Goal: Task Accomplishment & Management: Complete application form

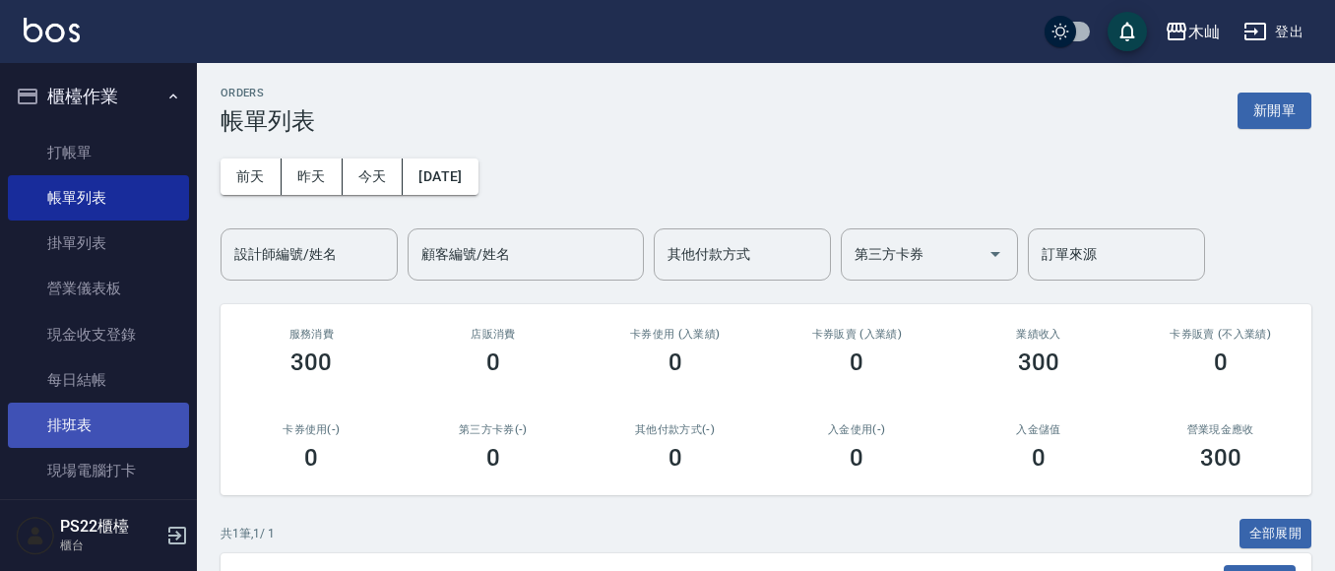
click at [73, 412] on link "排班表" at bounding box center [98, 425] width 181 height 45
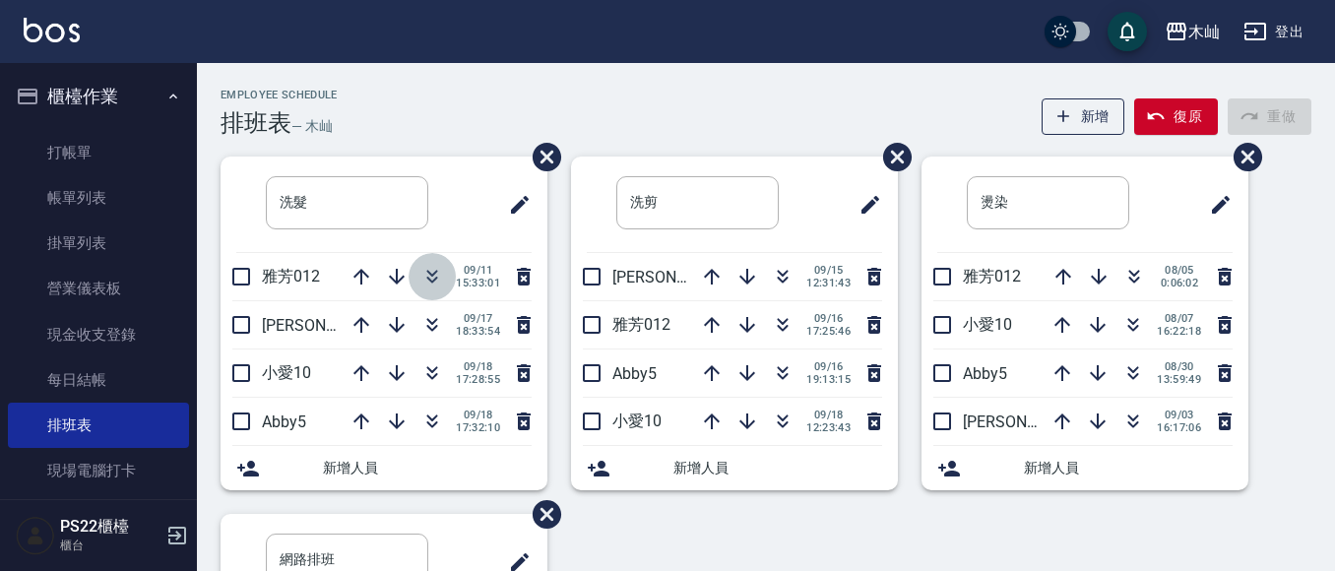
click at [422, 276] on icon "button" at bounding box center [432, 277] width 24 height 24
click at [429, 383] on icon "button" at bounding box center [432, 373] width 24 height 24
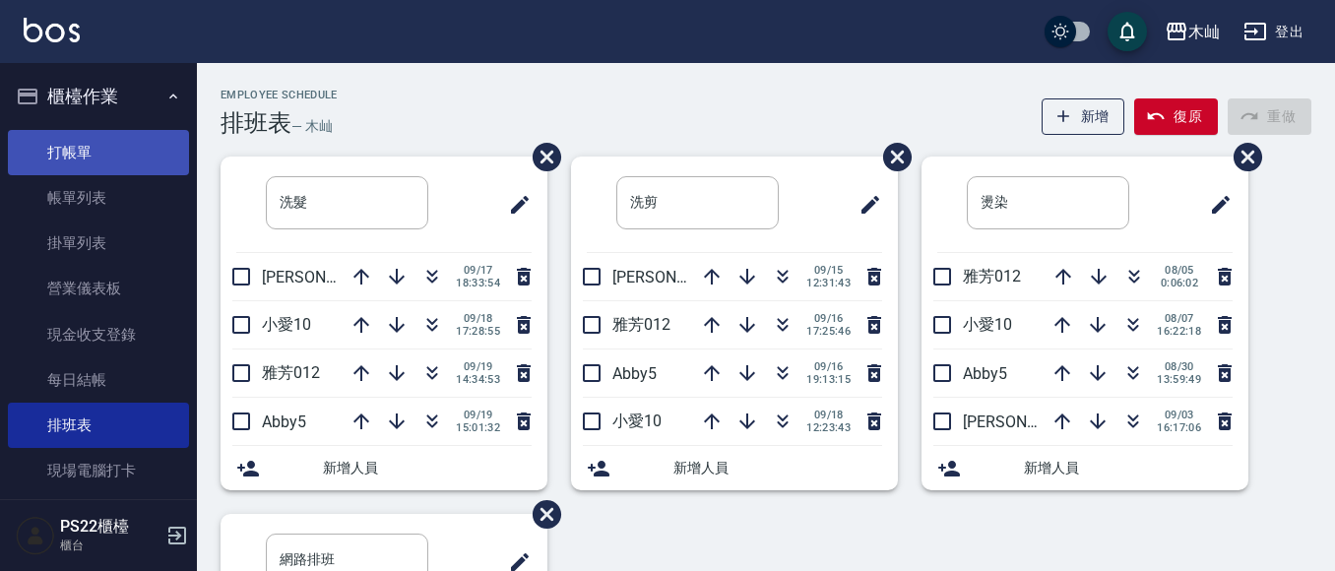
click at [37, 147] on link "打帳單" at bounding box center [98, 152] width 181 height 45
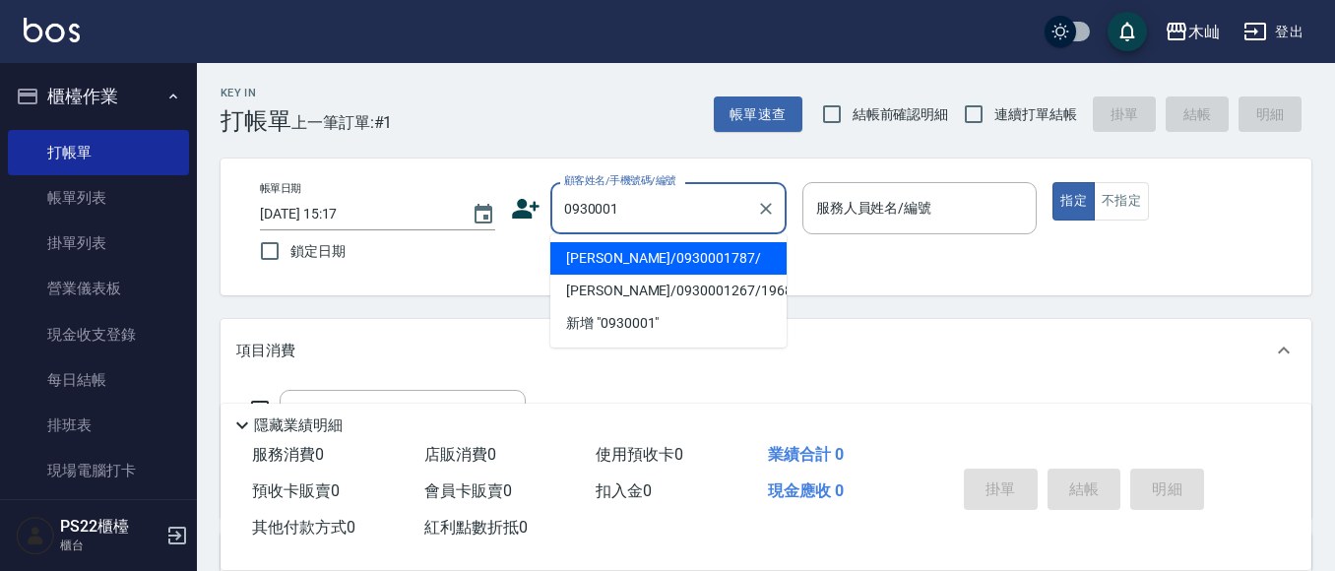
click at [608, 257] on li "[PERSON_NAME]/0930001787/" at bounding box center [668, 258] width 236 height 32
type input "[PERSON_NAME]/0930001787/"
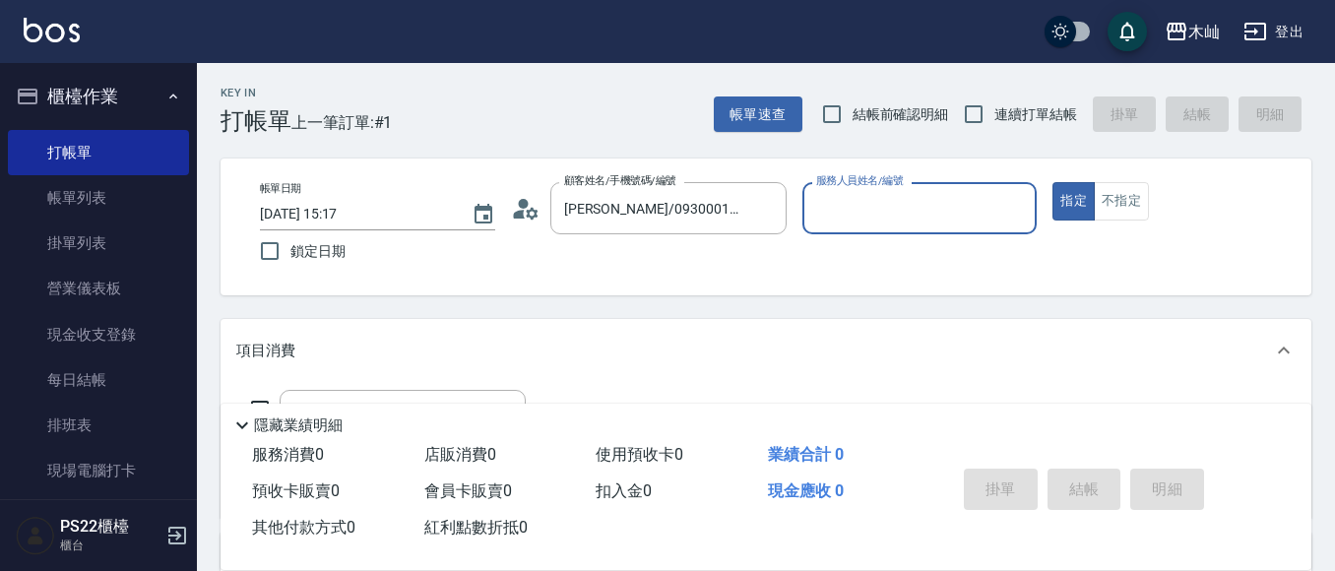
type input "小愛-10"
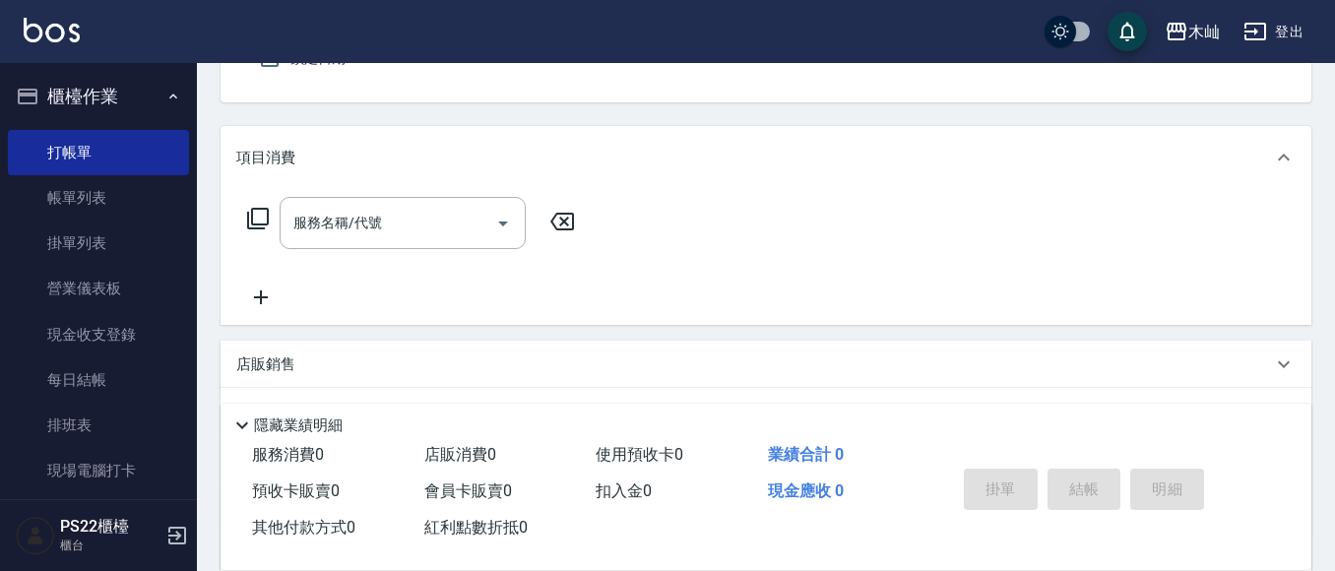
scroll to position [197, 0]
click at [371, 218] on div "服務名稱/代號 服務名稱/代號" at bounding box center [403, 219] width 246 height 52
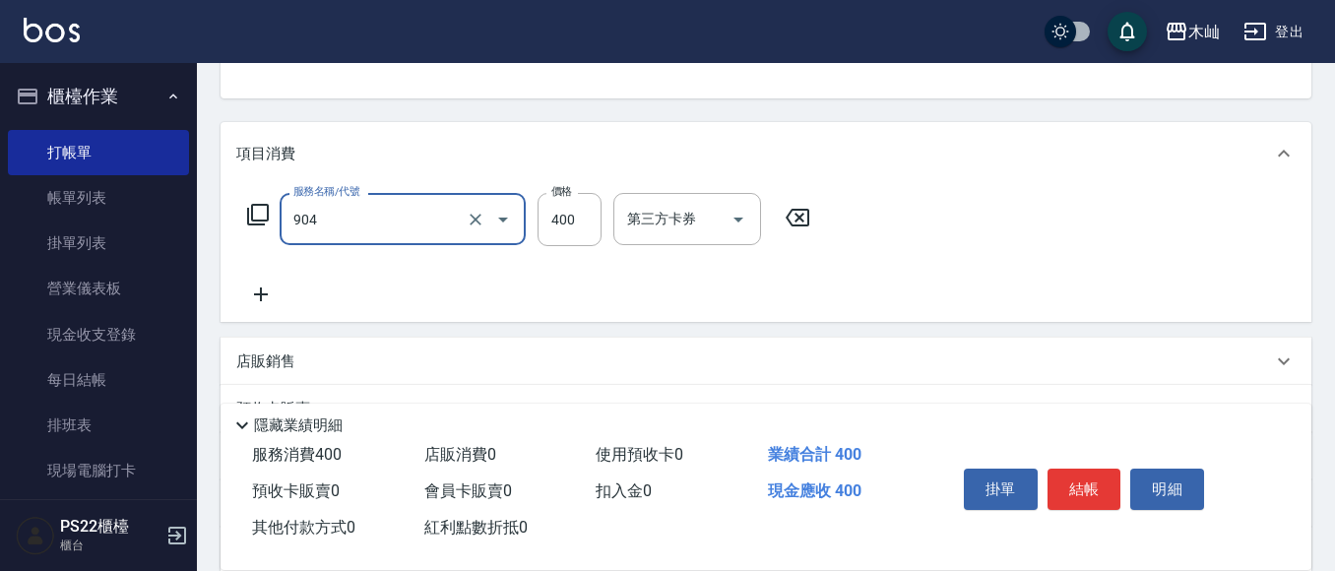
type input "精油洗+瞬護(904)"
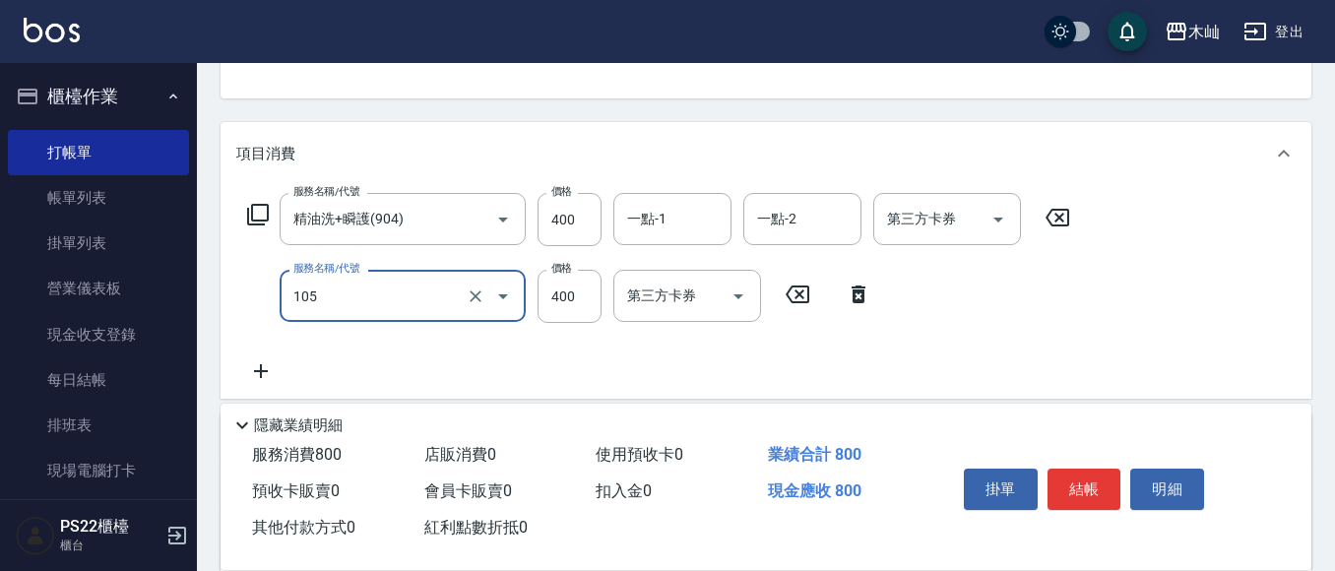
type input "A級單剪(105)"
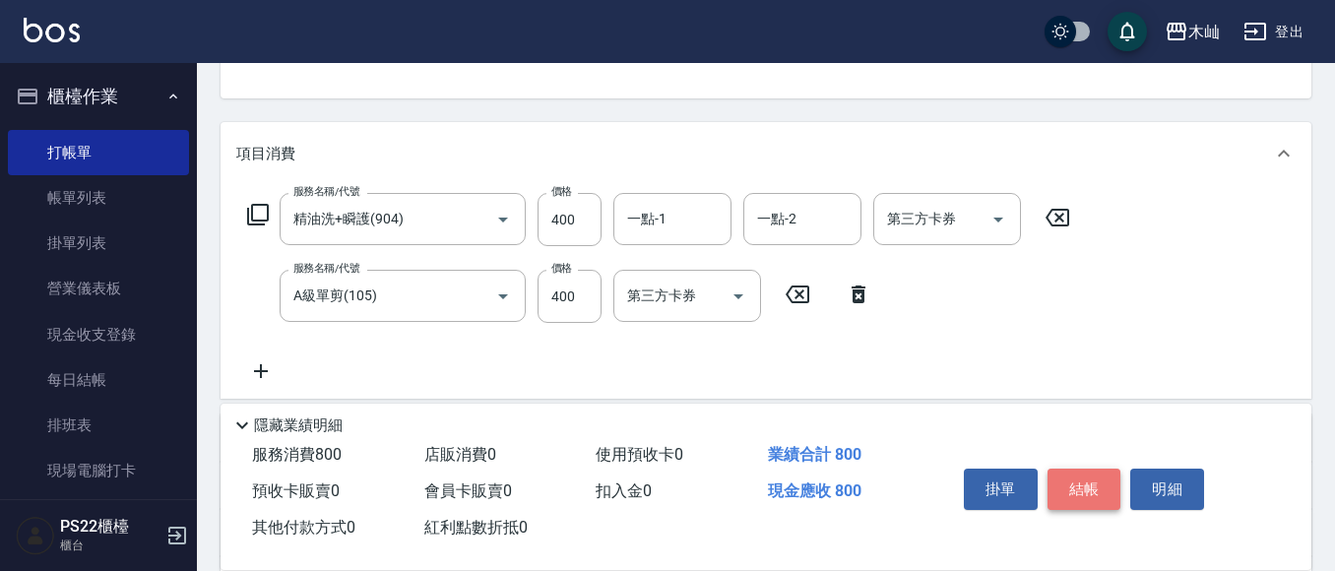
click at [1092, 469] on button "結帳" at bounding box center [1084, 489] width 74 height 41
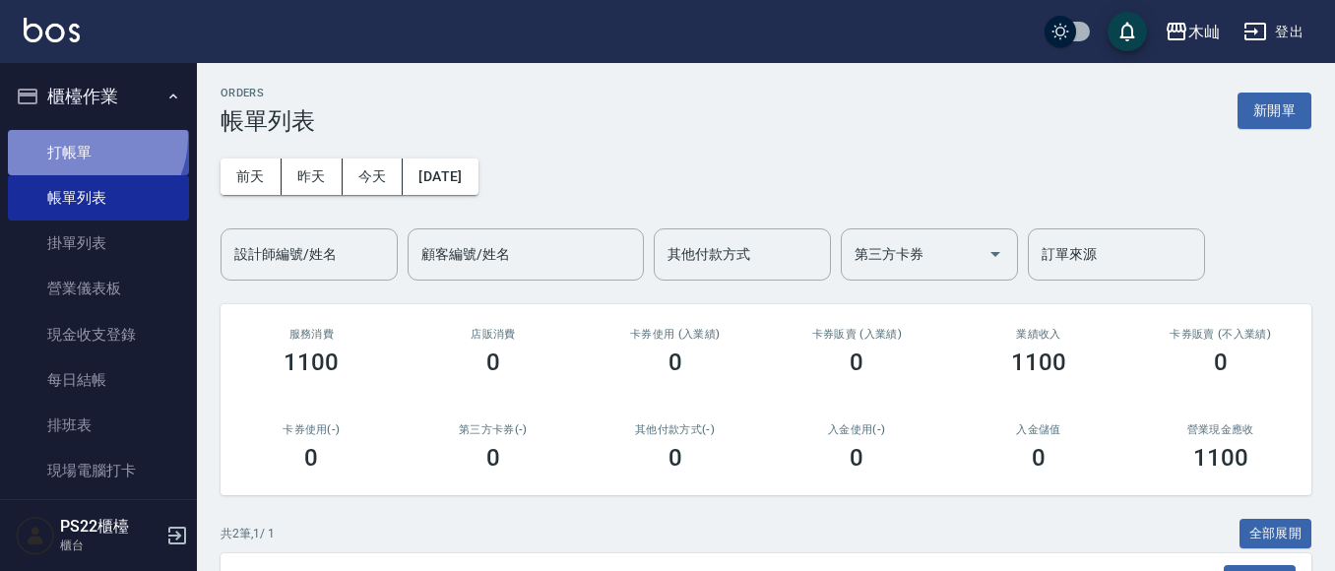
click at [85, 137] on link "打帳單" at bounding box center [98, 152] width 181 height 45
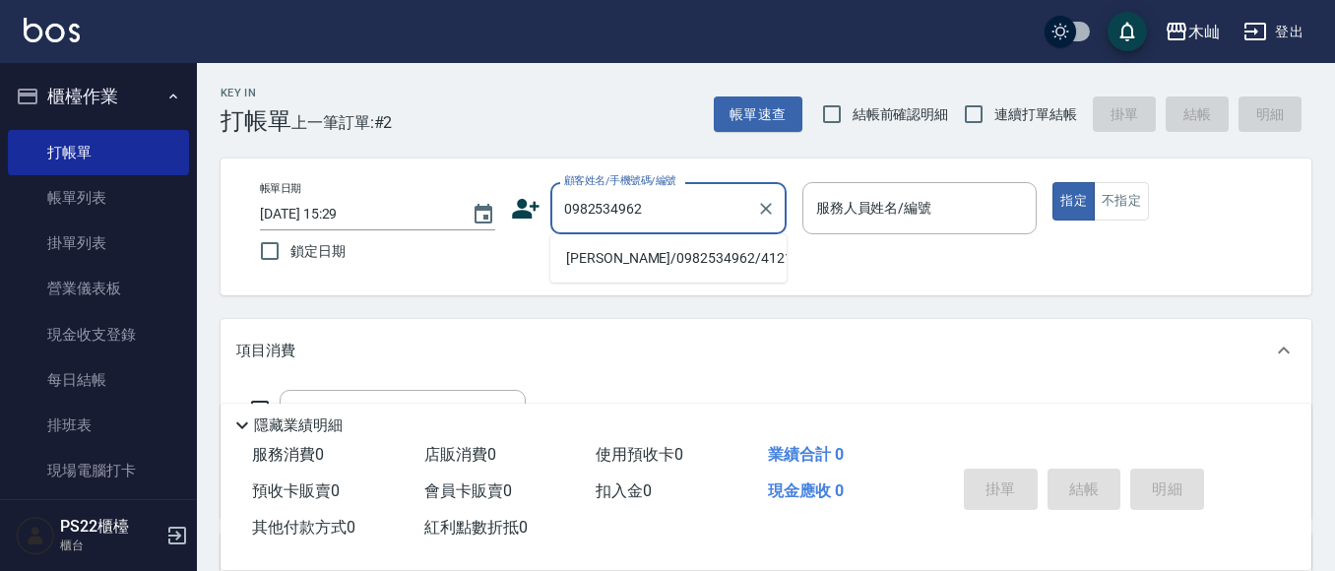
click at [700, 262] on li "[PERSON_NAME]/0982534962/4121" at bounding box center [668, 258] width 236 height 32
type input "[PERSON_NAME]/0982534962/4121"
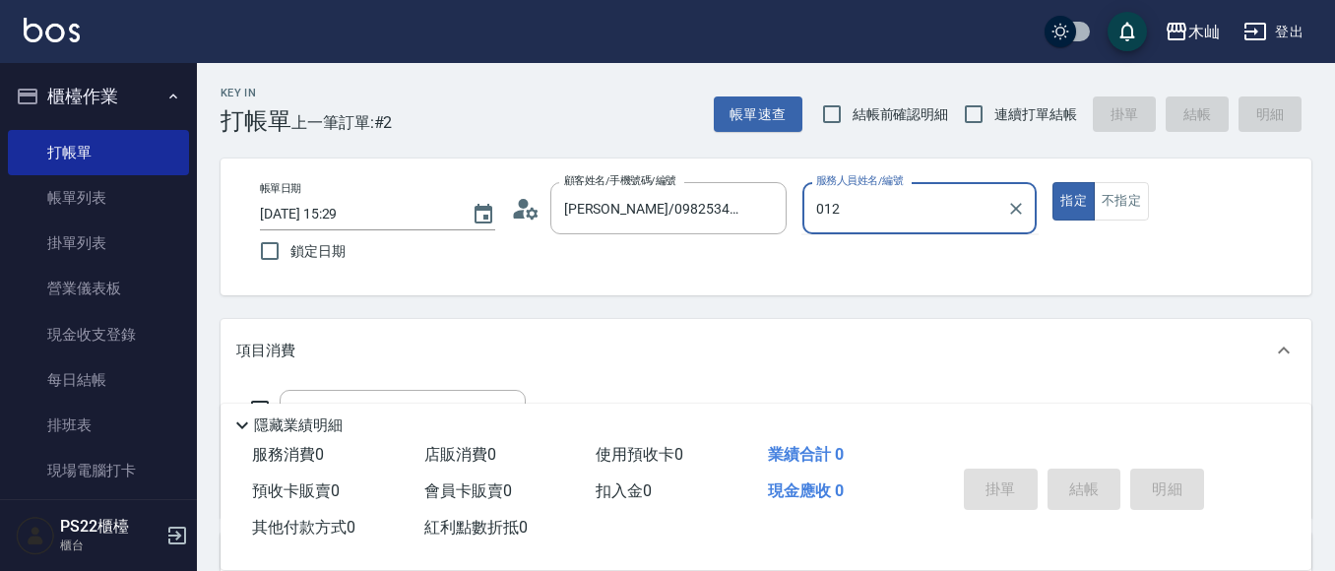
type input "012"
type button "true"
type input "雅芳-012"
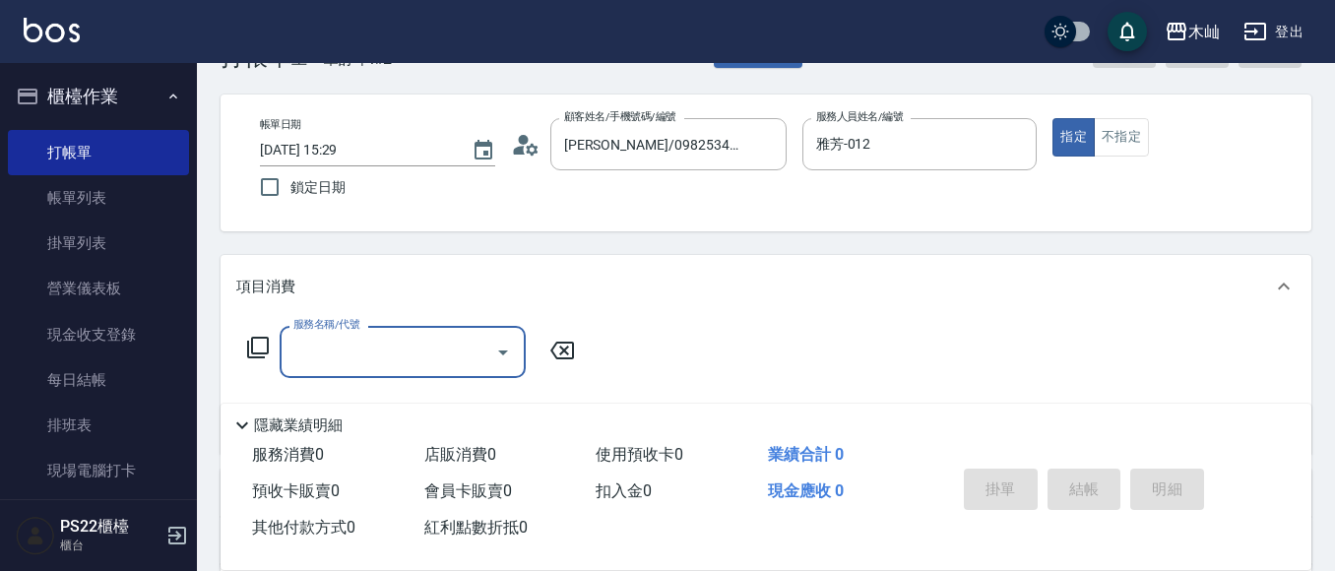
scroll to position [98, 0]
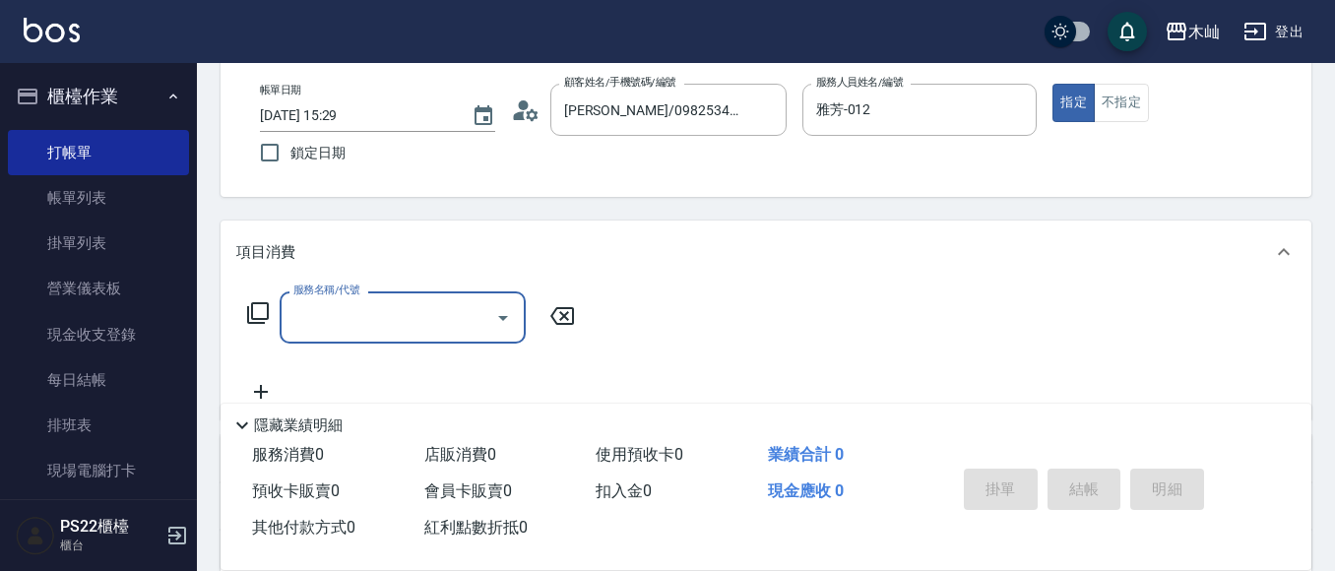
click at [454, 330] on input "服務名稱/代號" at bounding box center [387, 317] width 199 height 34
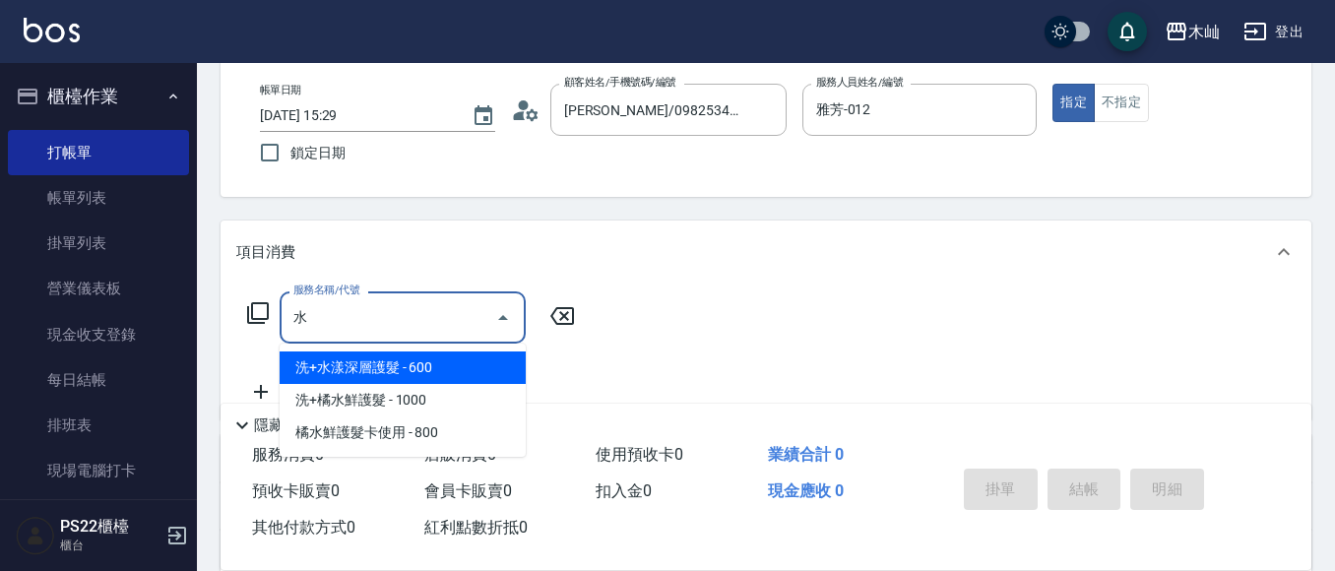
click at [454, 359] on span "洗+水漾深層護髮 - 600" at bounding box center [403, 367] width 246 height 32
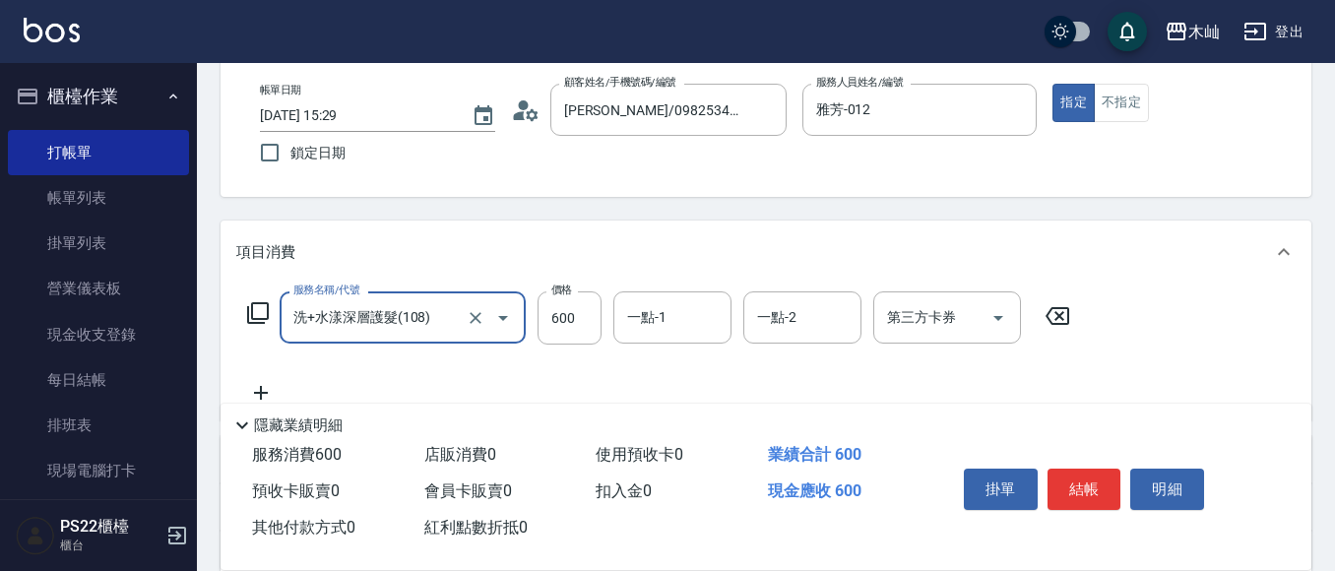
type input "洗+水漾深層護髮(108)"
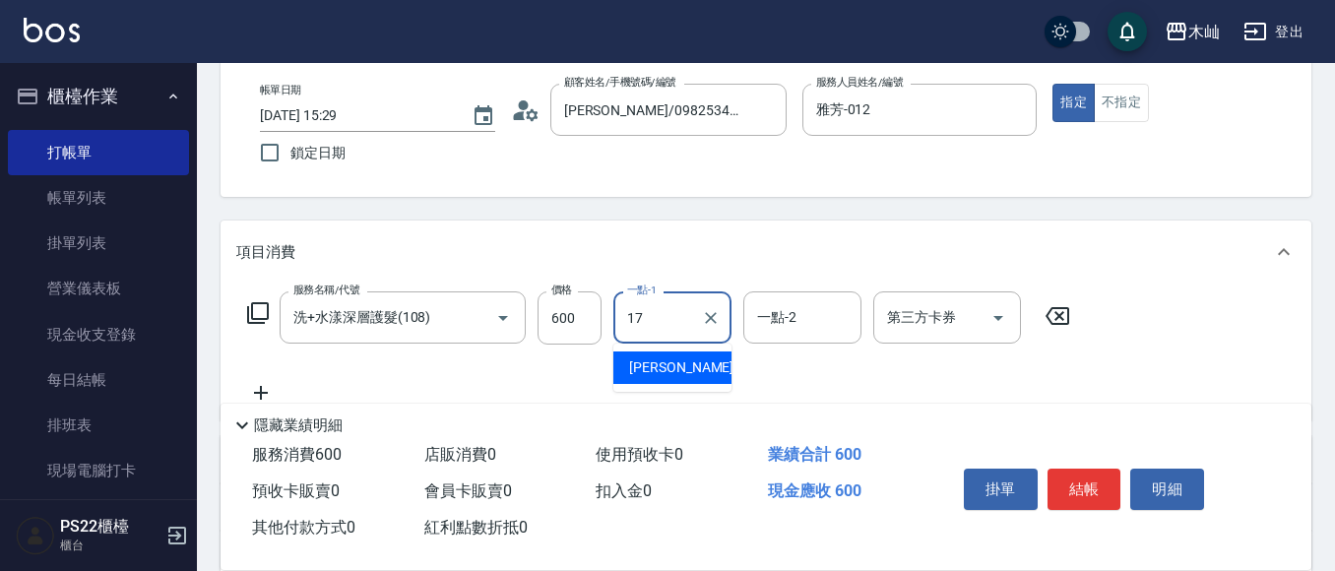
type input "[PERSON_NAME]-17"
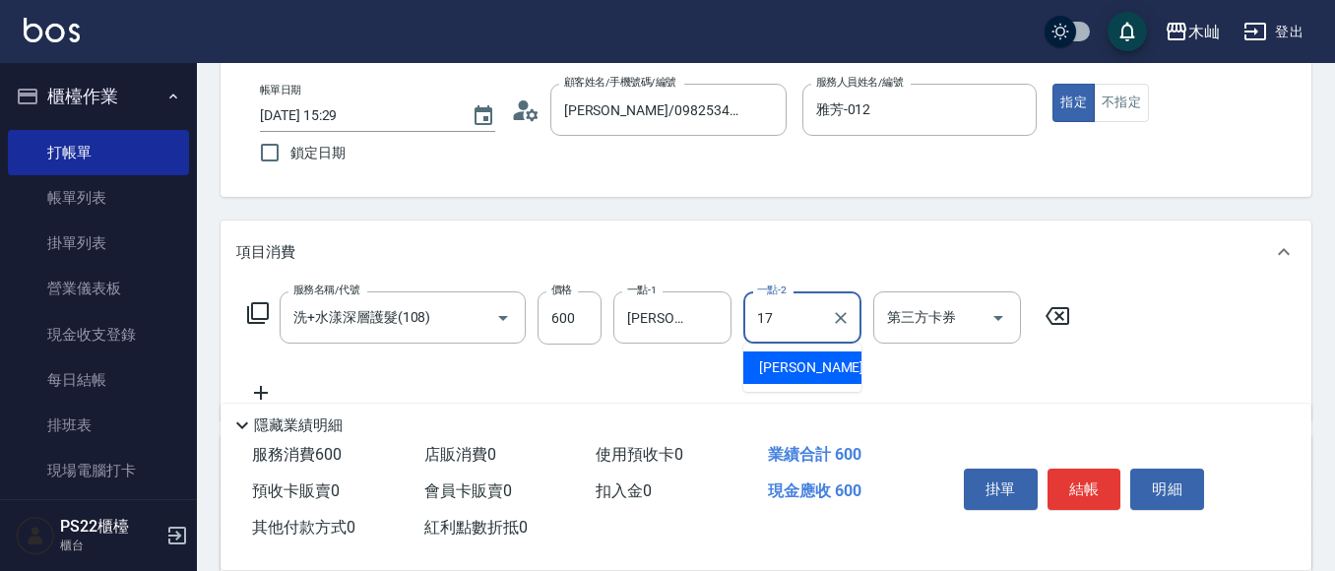
type input "[PERSON_NAME]-17"
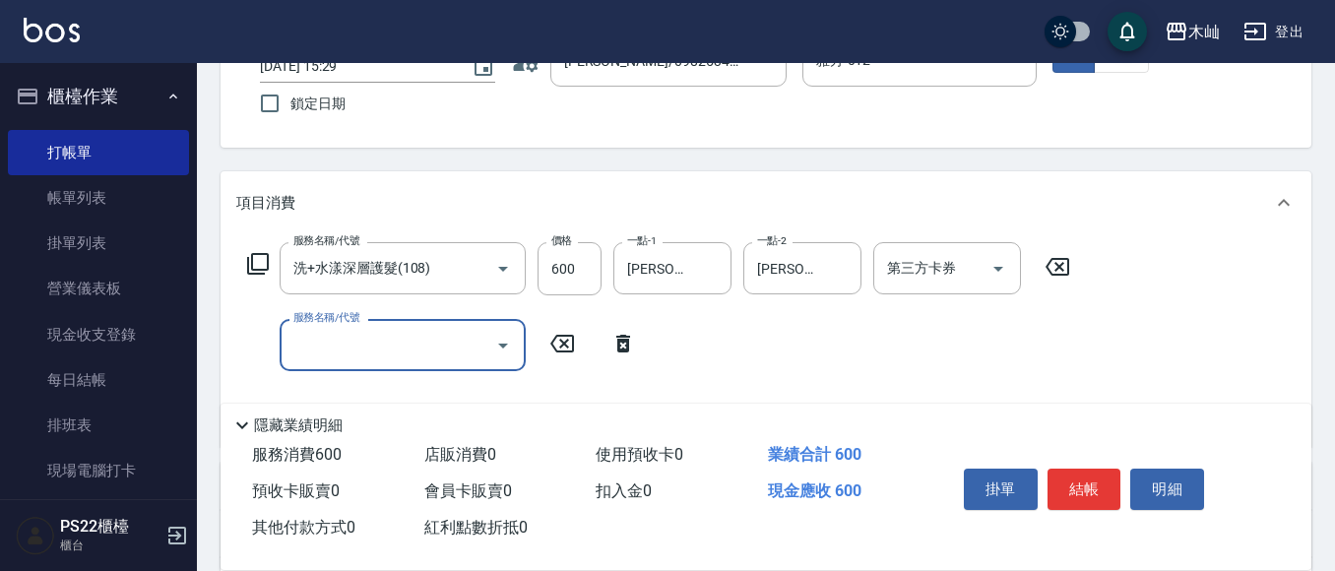
scroll to position [197, 0]
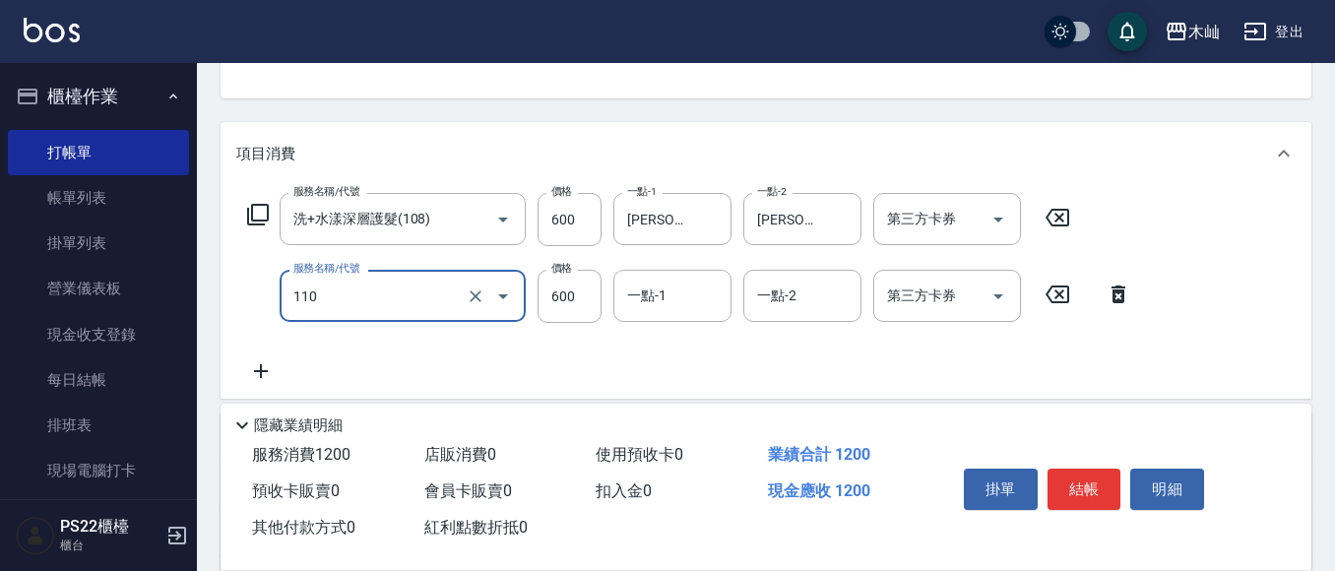
type input "精油洗+去角質(抗油)(110)"
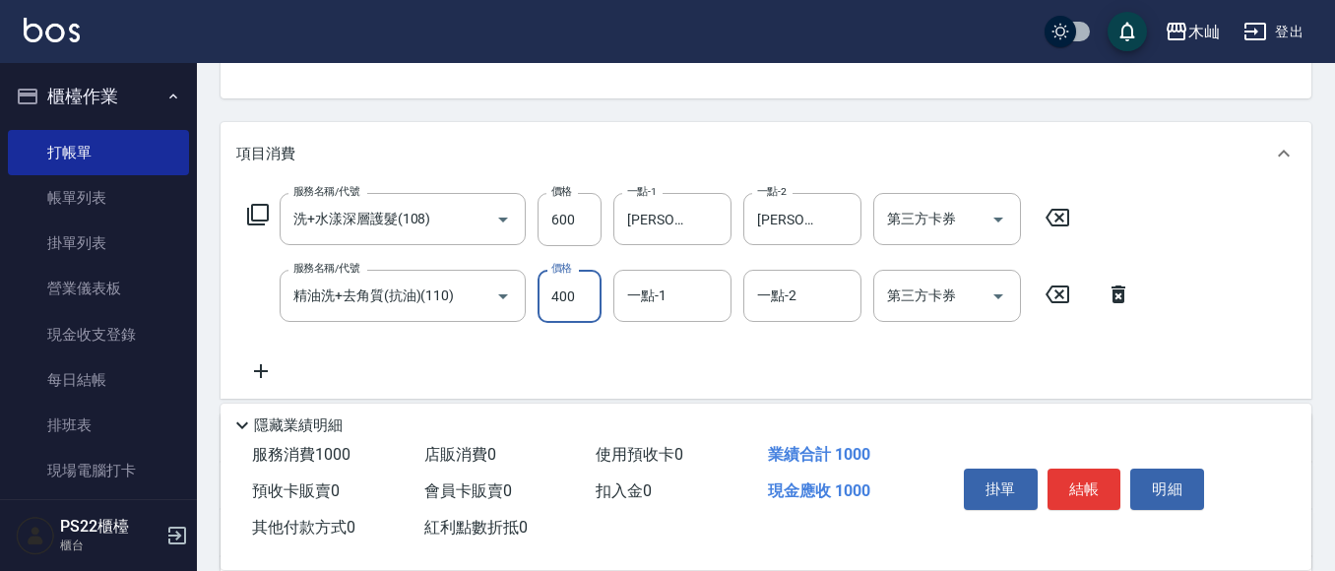
type input "400"
type input "[PERSON_NAME]-17"
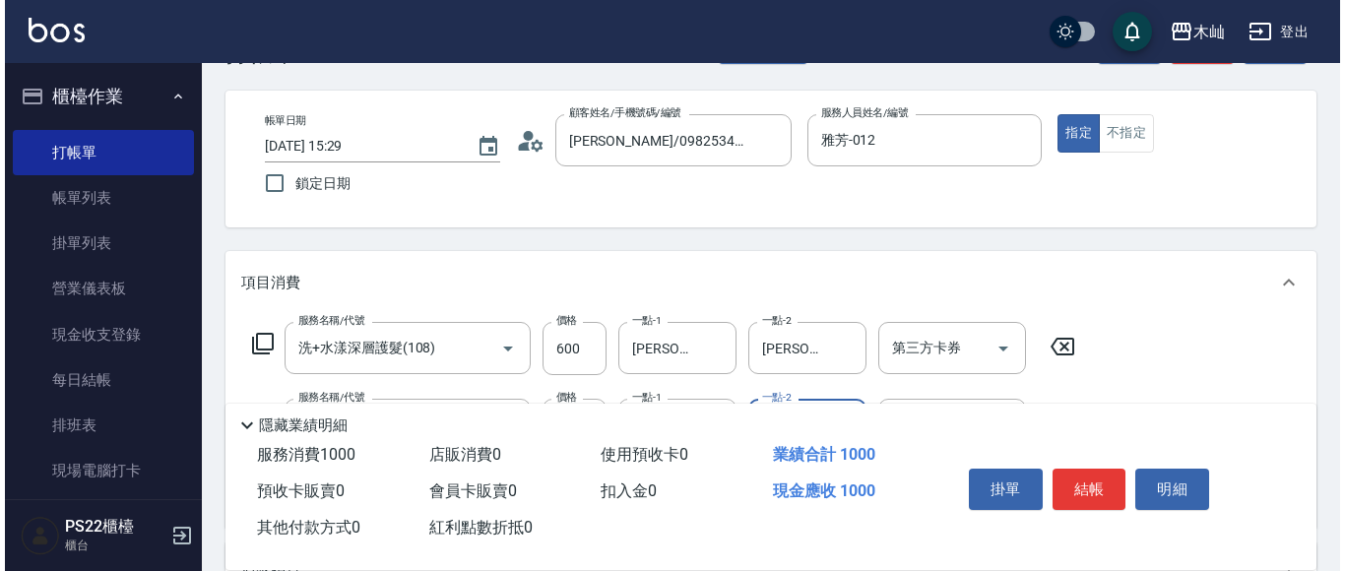
scroll to position [0, 0]
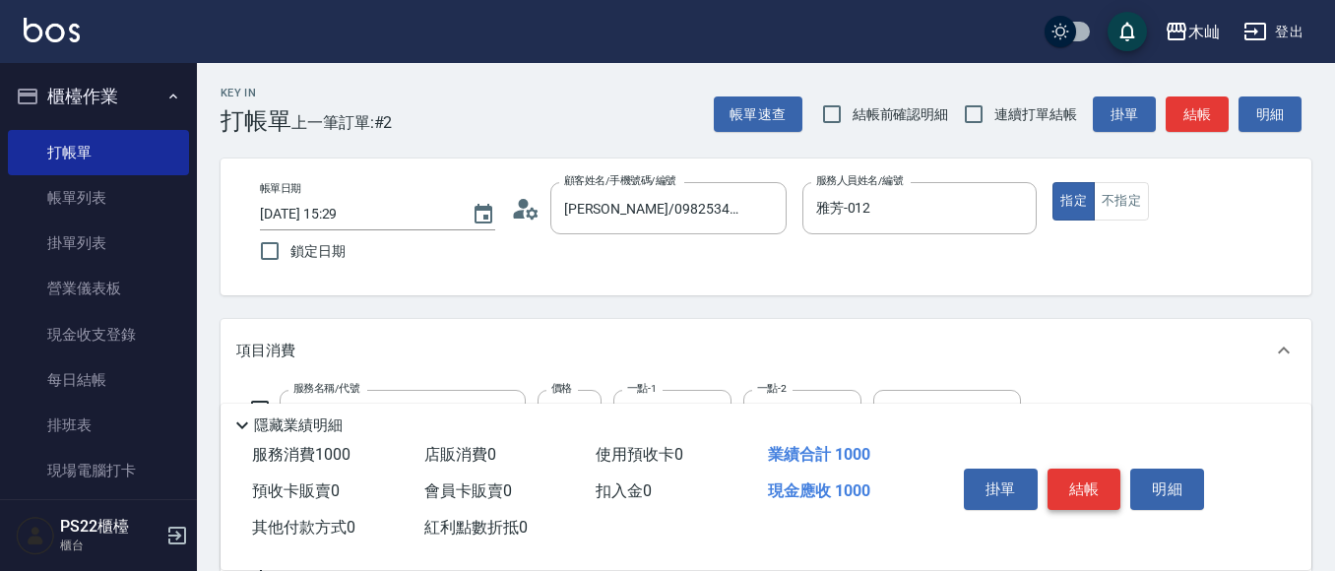
click at [1088, 474] on button "結帳" at bounding box center [1084, 489] width 74 height 41
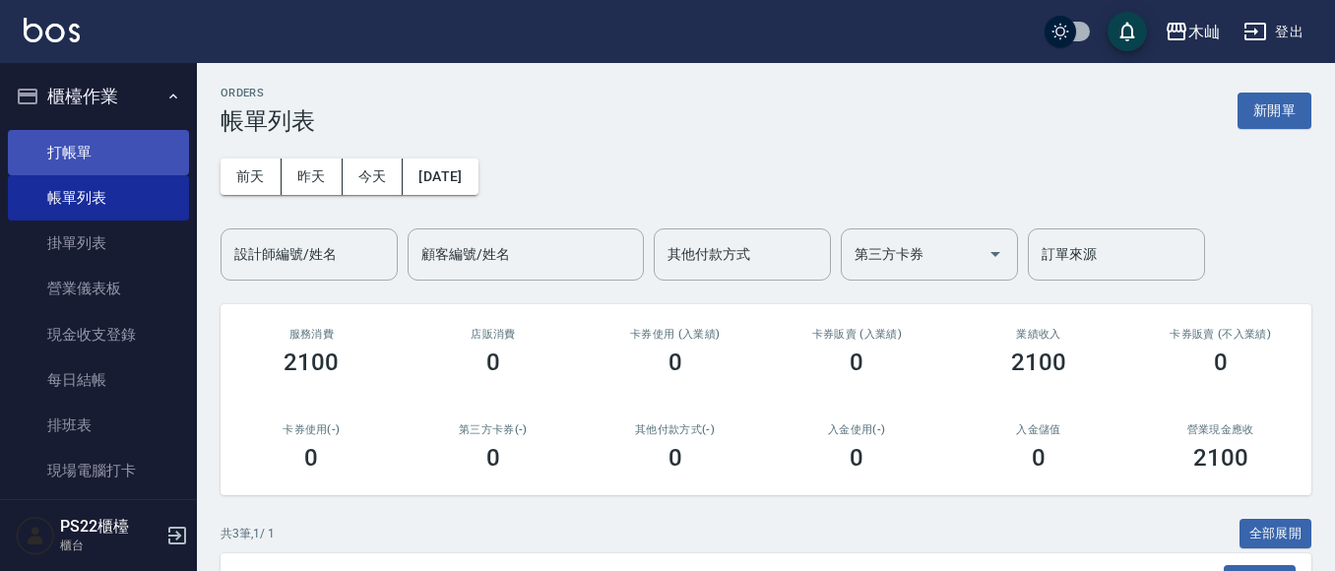
click at [136, 157] on link "打帳單" at bounding box center [98, 152] width 181 height 45
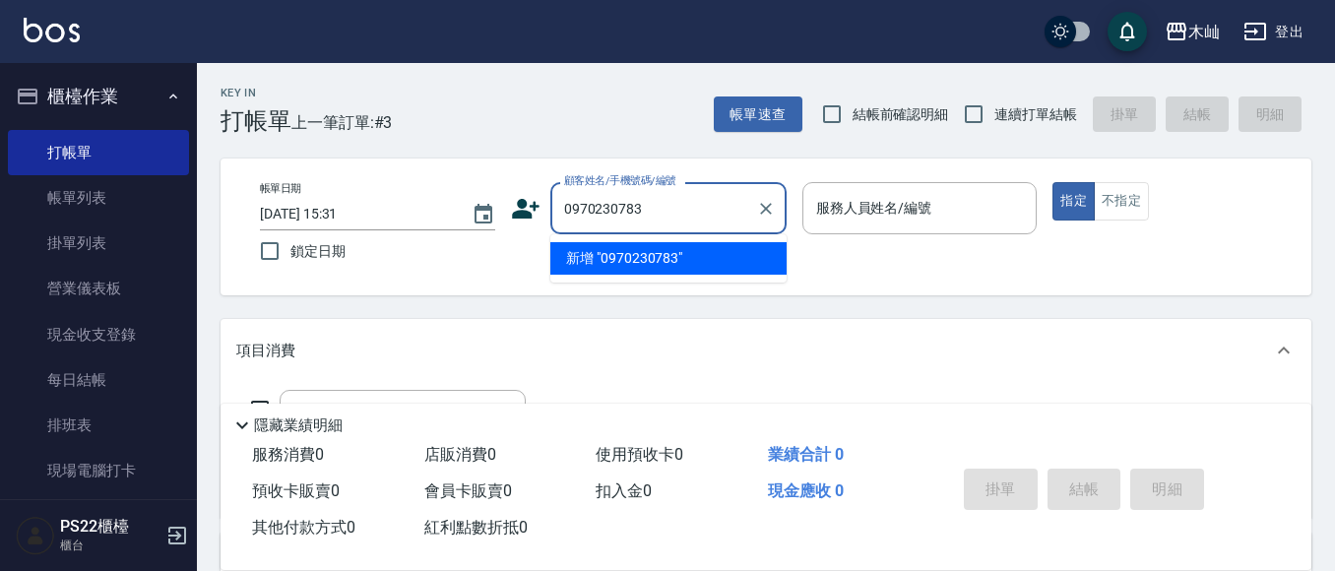
click at [624, 264] on li "新增 "0970230783"" at bounding box center [668, 258] width 236 height 32
type input "0970230783"
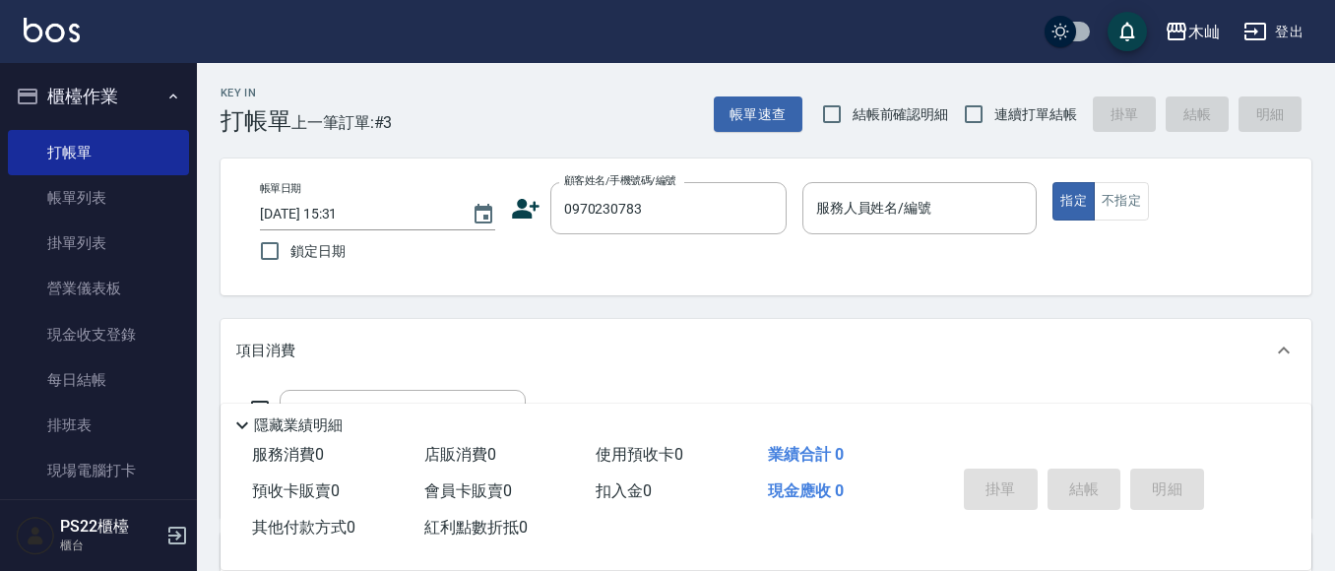
click at [527, 217] on icon at bounding box center [526, 209] width 28 height 20
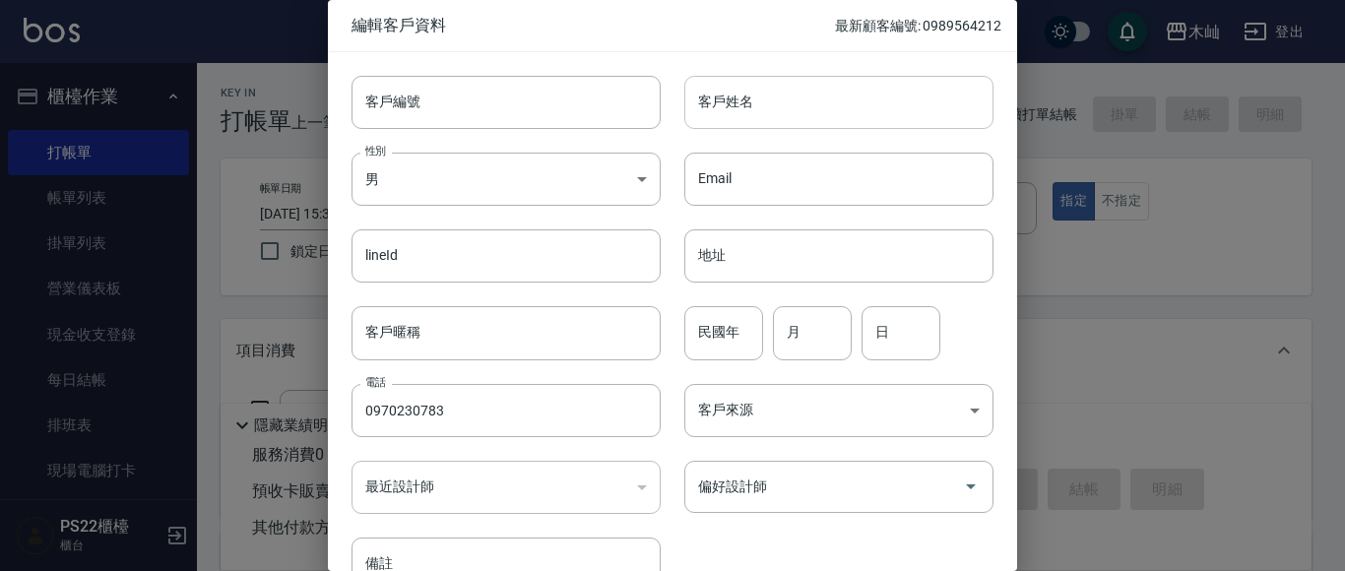
click at [721, 96] on input "客戶姓名" at bounding box center [838, 102] width 309 height 53
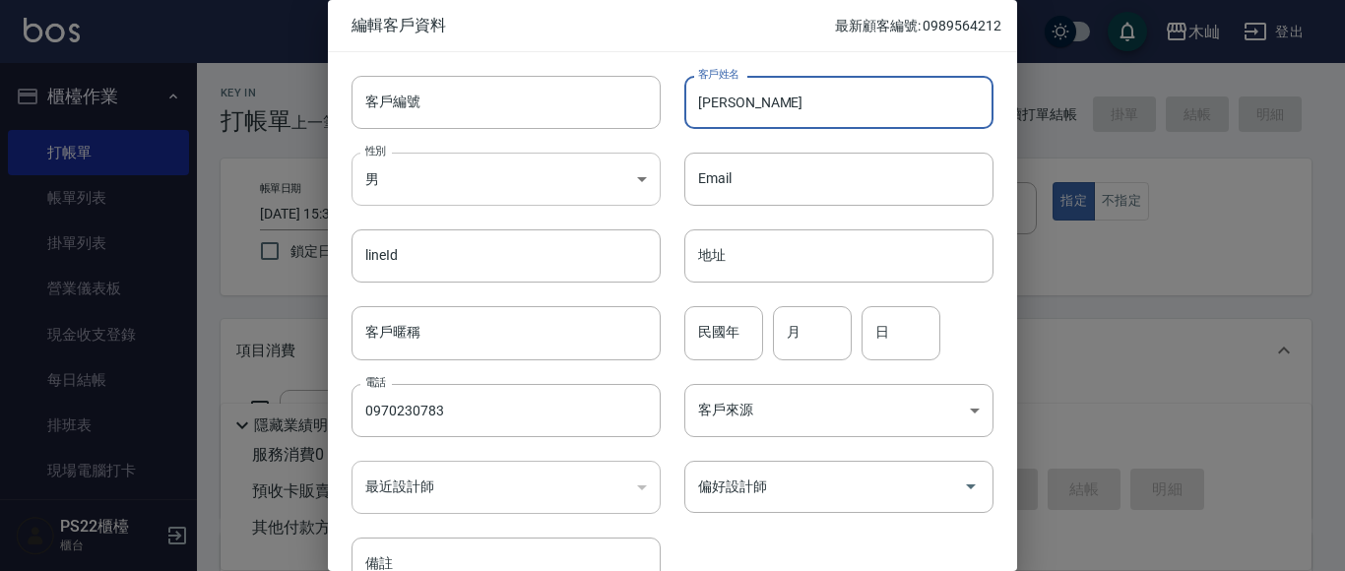
type input "[PERSON_NAME]"
click at [634, 168] on body "木屾 登出 櫃檯作業 打帳單 帳單列表 掛單列表 營業儀表板 現金收支登錄 每日結帳 排班表 現場電腦打卡 預約管理 預約管理 單日預約紀錄 單週預約紀錄 報…" at bounding box center [672, 479] width 1345 height 959
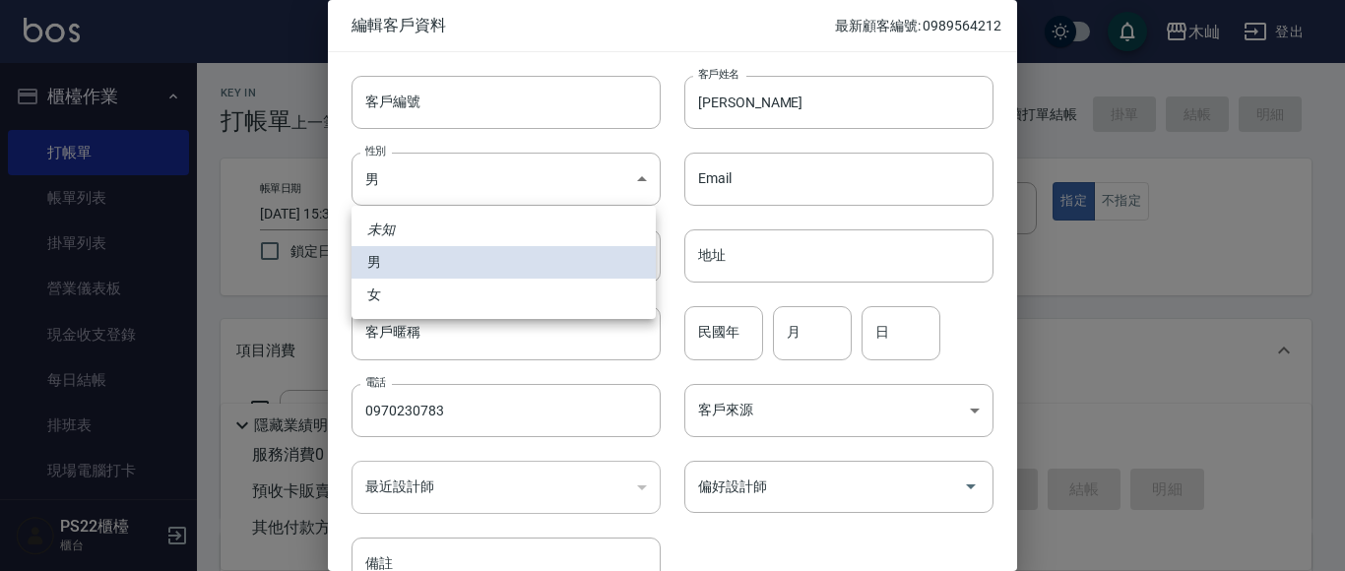
click at [581, 307] on li "女" at bounding box center [503, 295] width 304 height 32
type input "[DEMOGRAPHIC_DATA]"
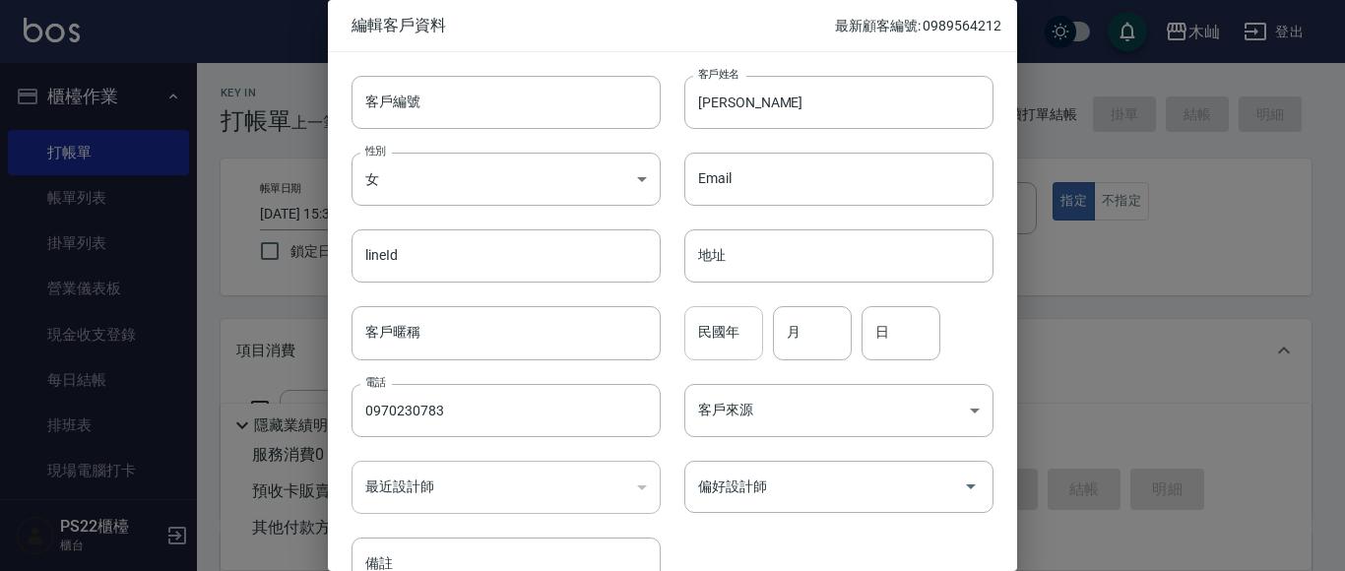
click at [691, 333] on input "民國年" at bounding box center [723, 332] width 79 height 53
type input "88"
type input "08"
type input "06"
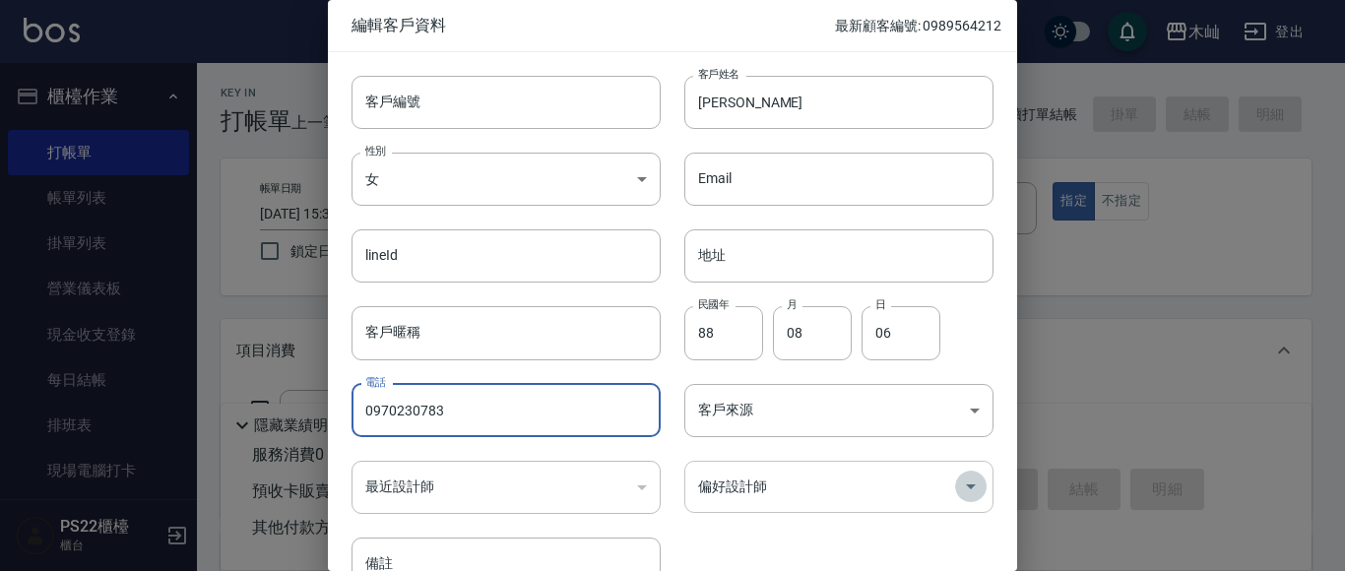
click at [959, 493] on icon "Open" at bounding box center [971, 486] width 24 height 24
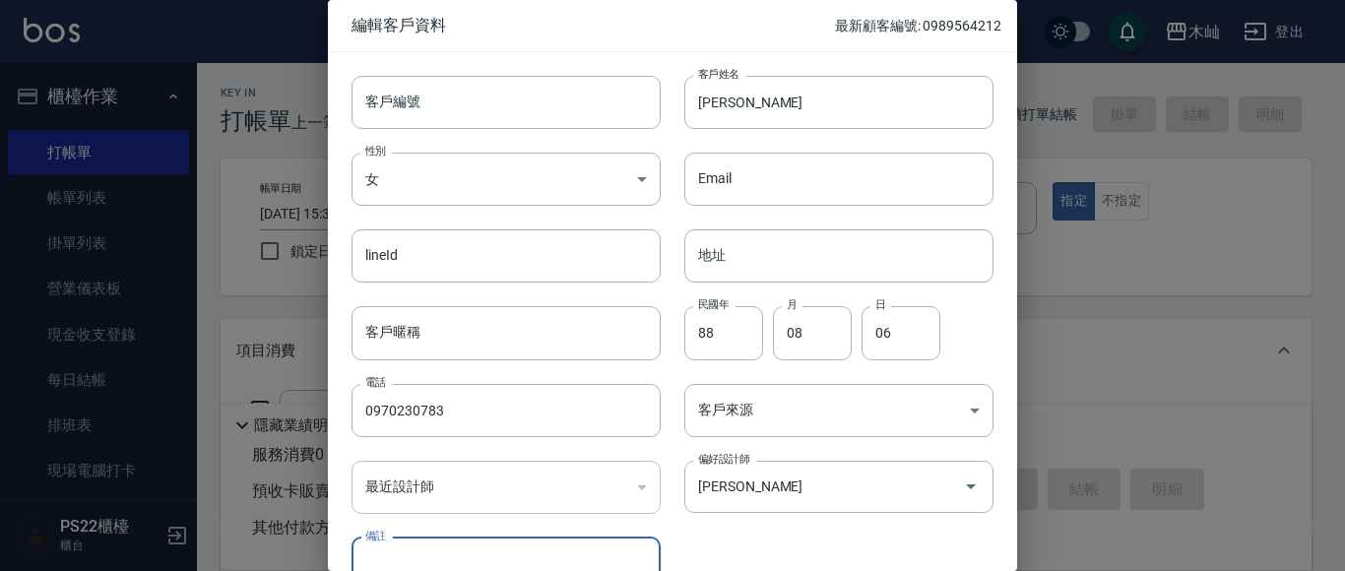
click at [942, 529] on div "客戶編號 客戶編號 客戶姓名 [PERSON_NAME]姓名 性別 女 [DEMOGRAPHIC_DATA] 性別 Email Email lineId li…" at bounding box center [660, 321] width 665 height 538
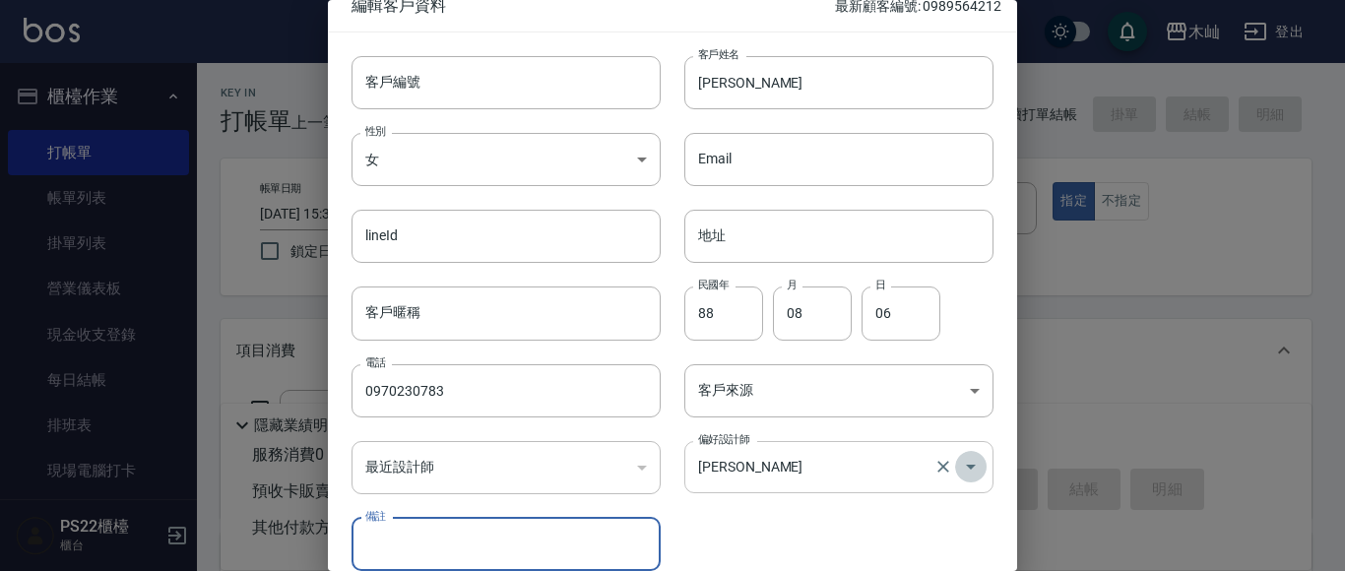
click at [959, 460] on icon "Open" at bounding box center [971, 467] width 24 height 24
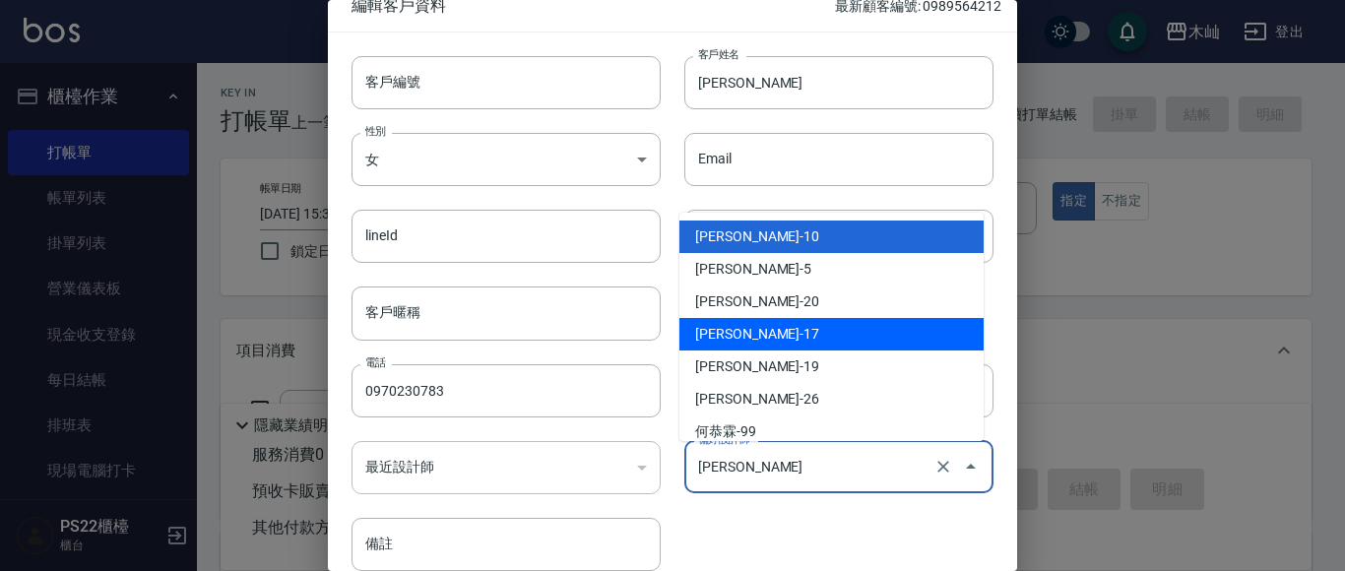
scroll to position [80, 0]
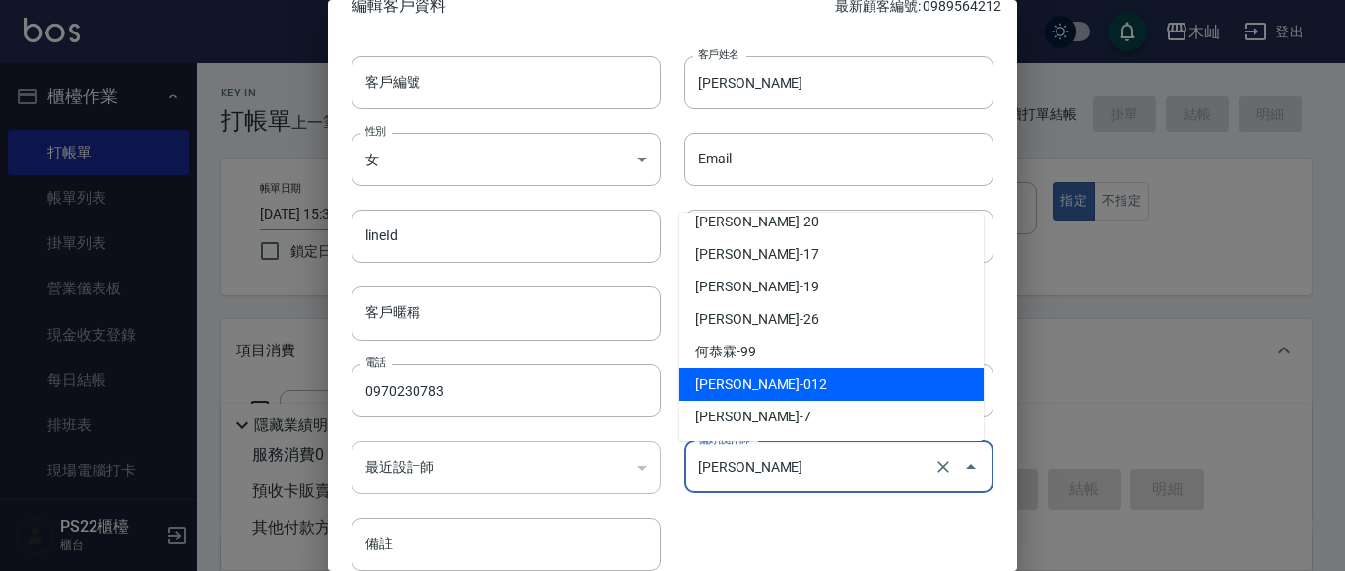
click at [879, 373] on li "[PERSON_NAME]-012" at bounding box center [831, 384] width 304 height 32
type input "[PERSON_NAME]"
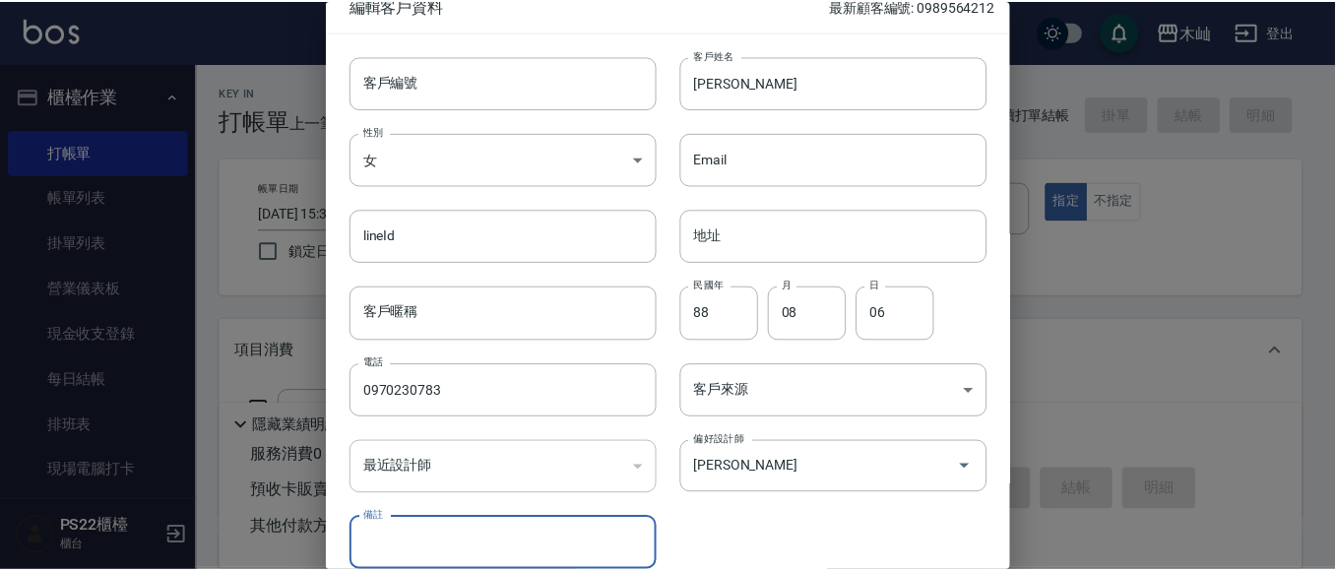
scroll to position [111, 0]
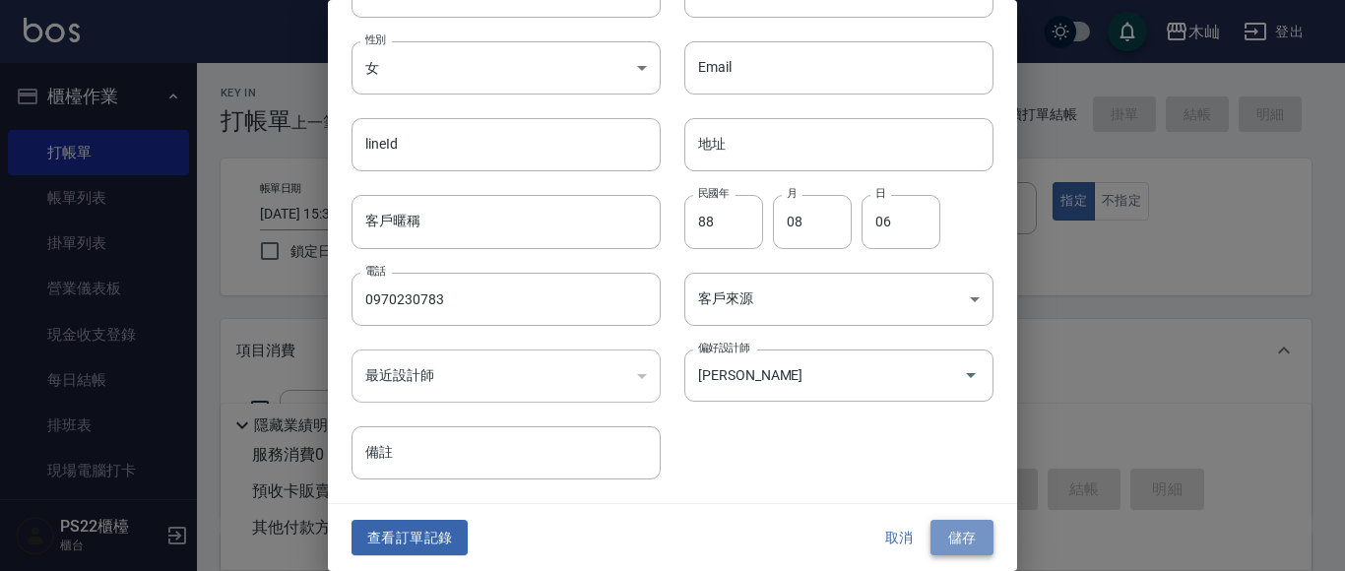
click at [959, 533] on button "儲存" at bounding box center [961, 538] width 63 height 36
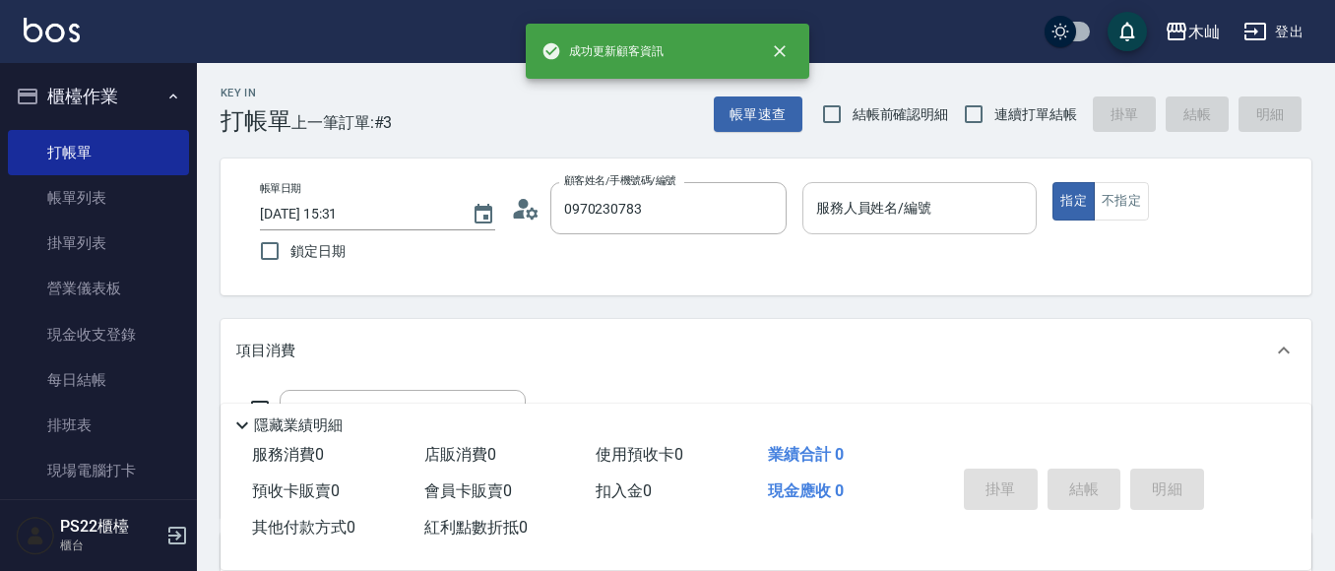
click at [958, 221] on input "服務人員姓名/編號" at bounding box center [920, 208] width 218 height 34
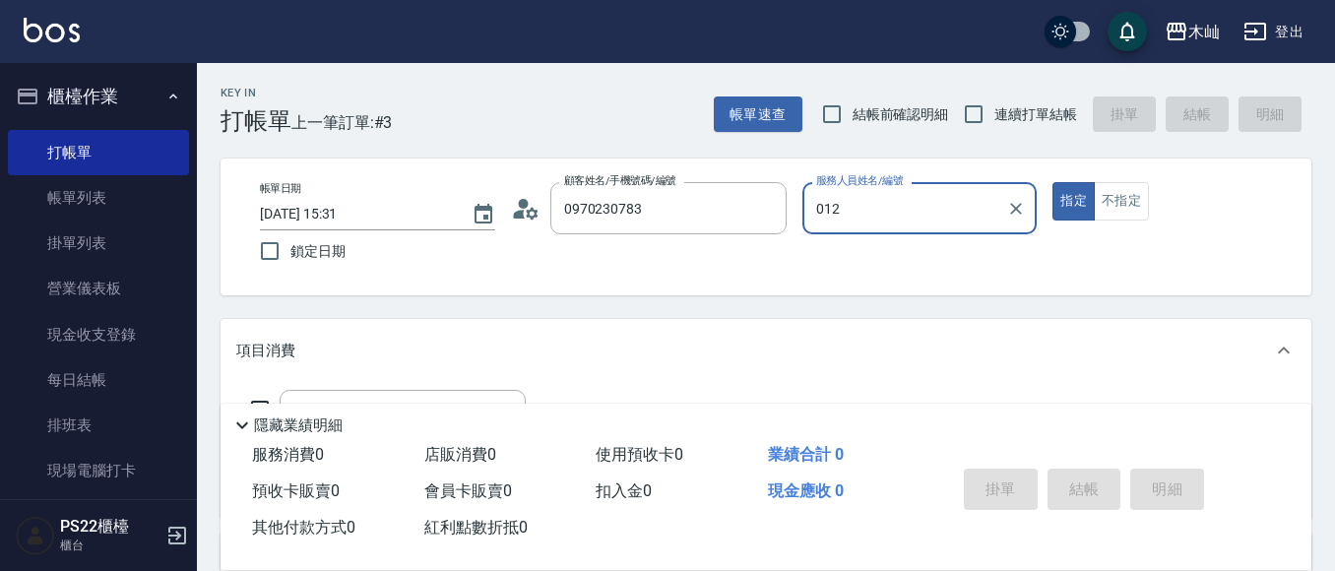
type input "012"
type button "true"
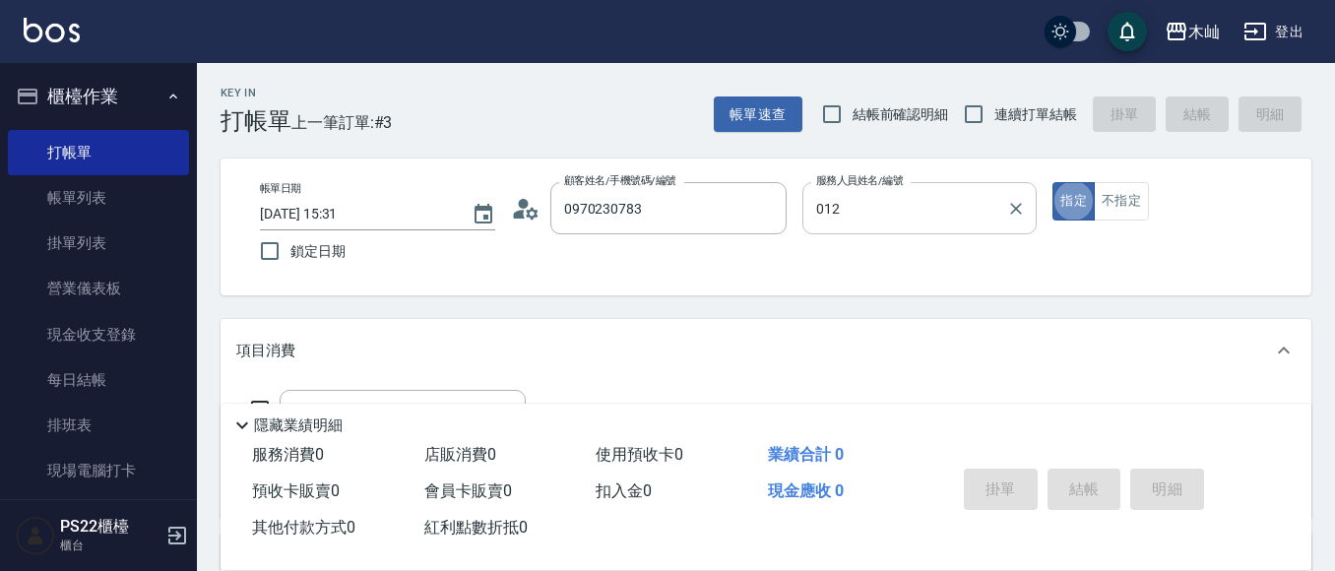
type input "雅芳-012"
click at [1130, 212] on button "不指定" at bounding box center [1121, 201] width 55 height 38
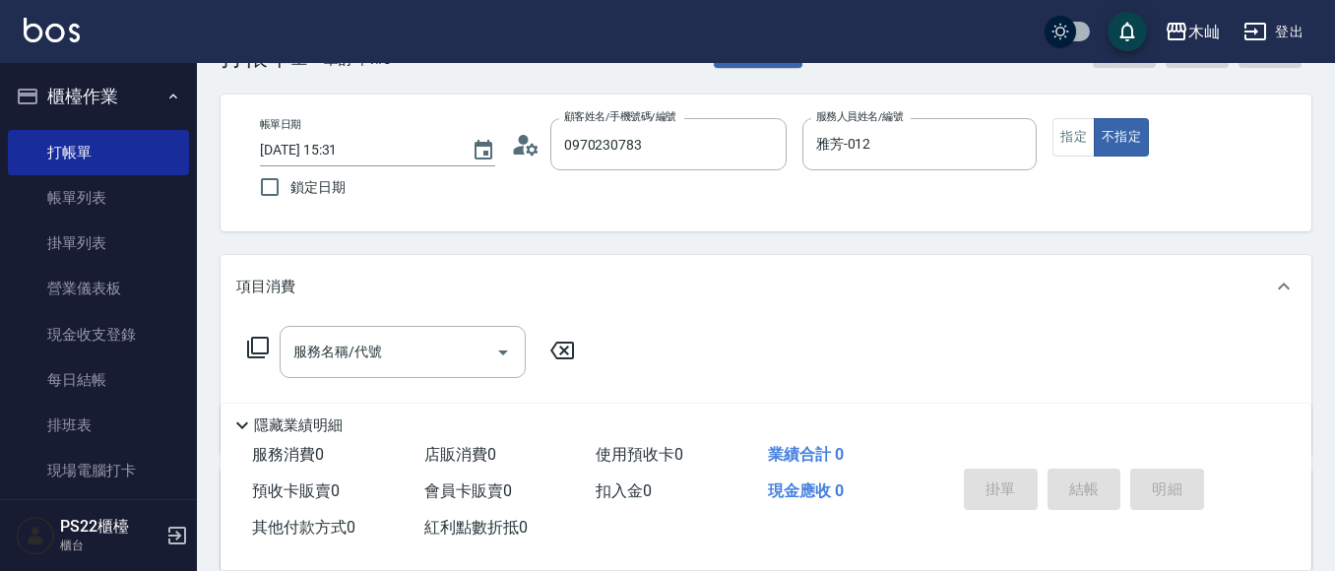
scroll to position [98, 0]
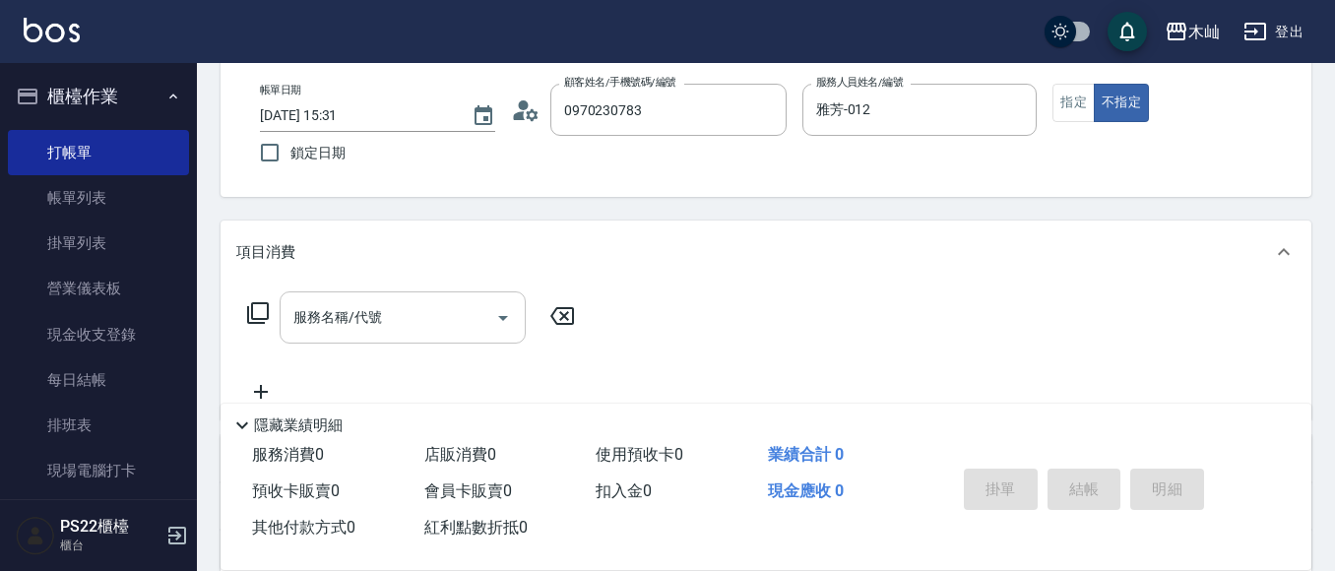
click at [463, 335] on input "服務名稱/代號" at bounding box center [387, 317] width 199 height 34
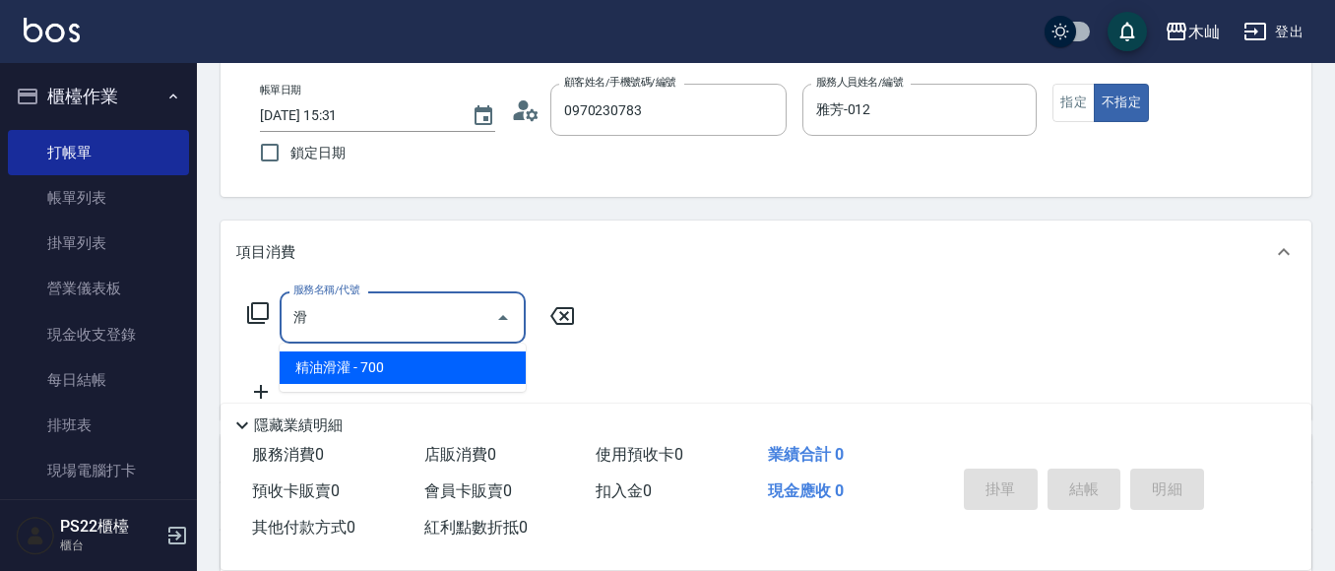
drag, startPoint x: 416, startPoint y: 367, endPoint x: 500, endPoint y: 329, distance: 92.1
click at [416, 367] on span "精油滑灌 - 700" at bounding box center [403, 367] width 246 height 32
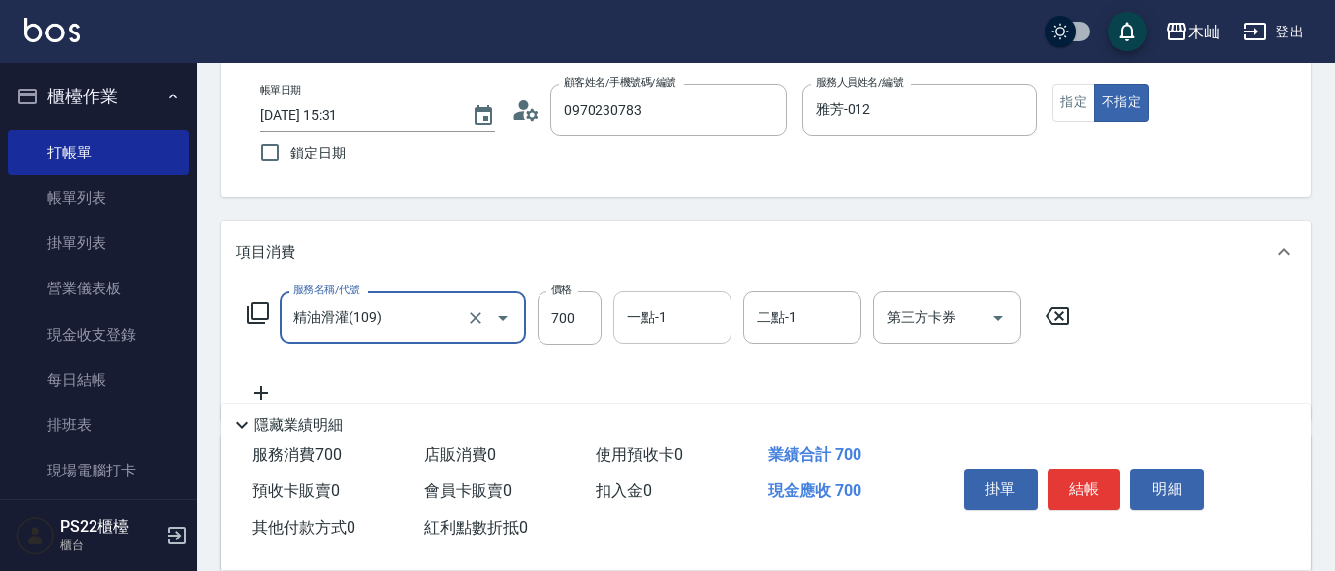
type input "精油滑灌(109)"
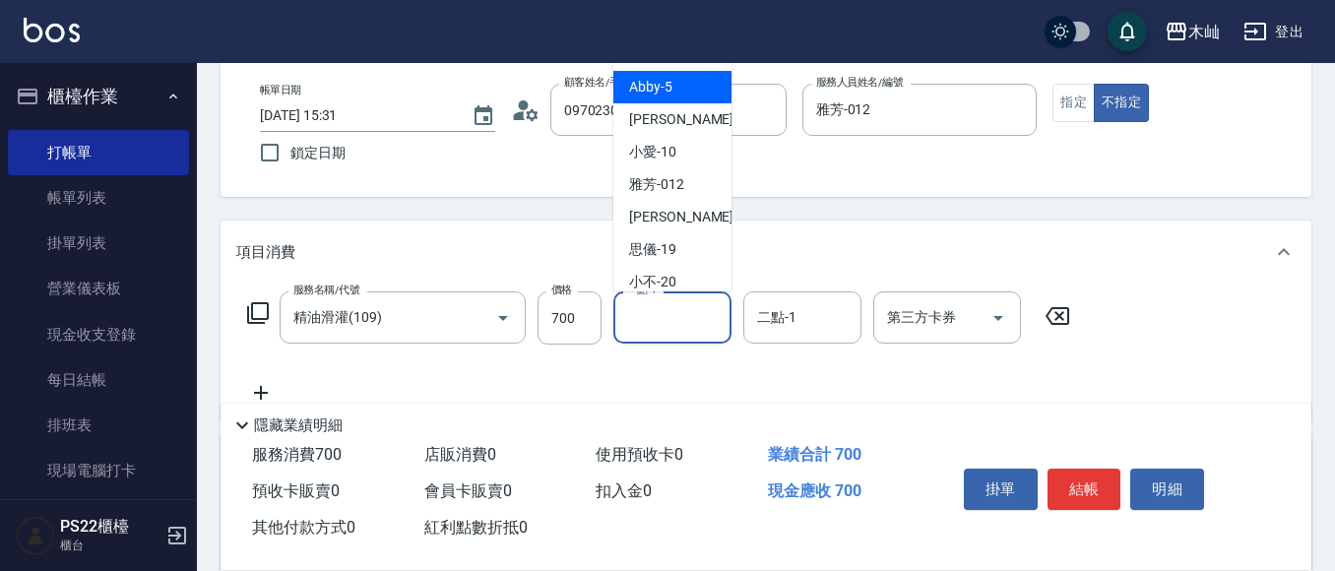
click at [629, 325] on input "一點-1" at bounding box center [672, 317] width 100 height 34
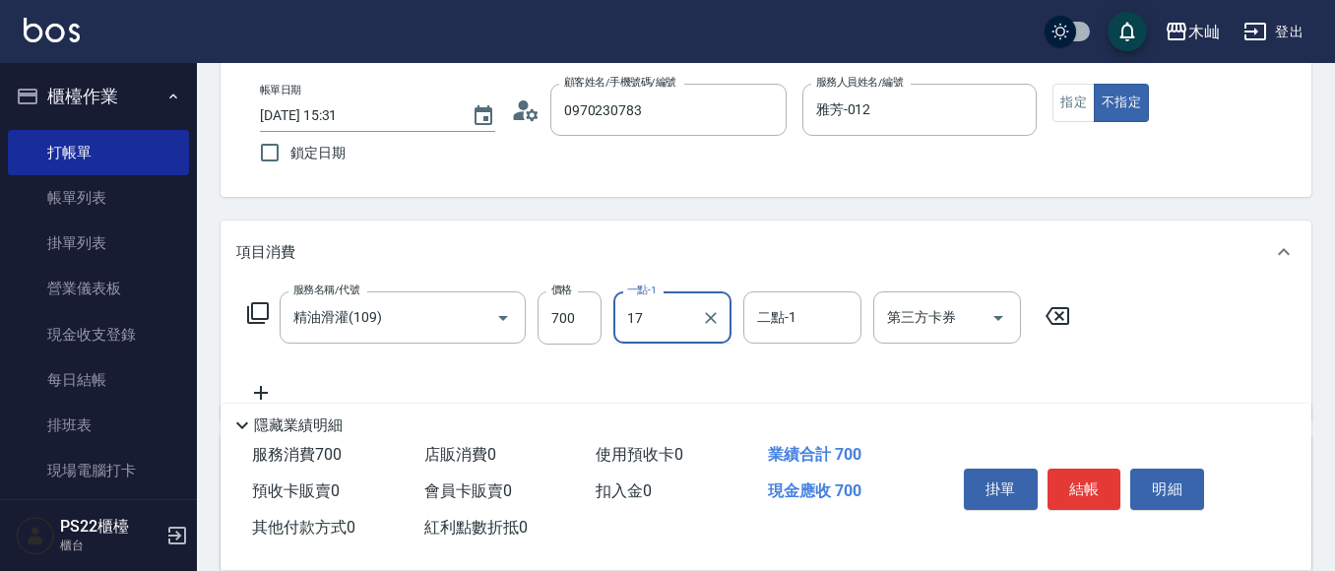
type input "[PERSON_NAME]-17"
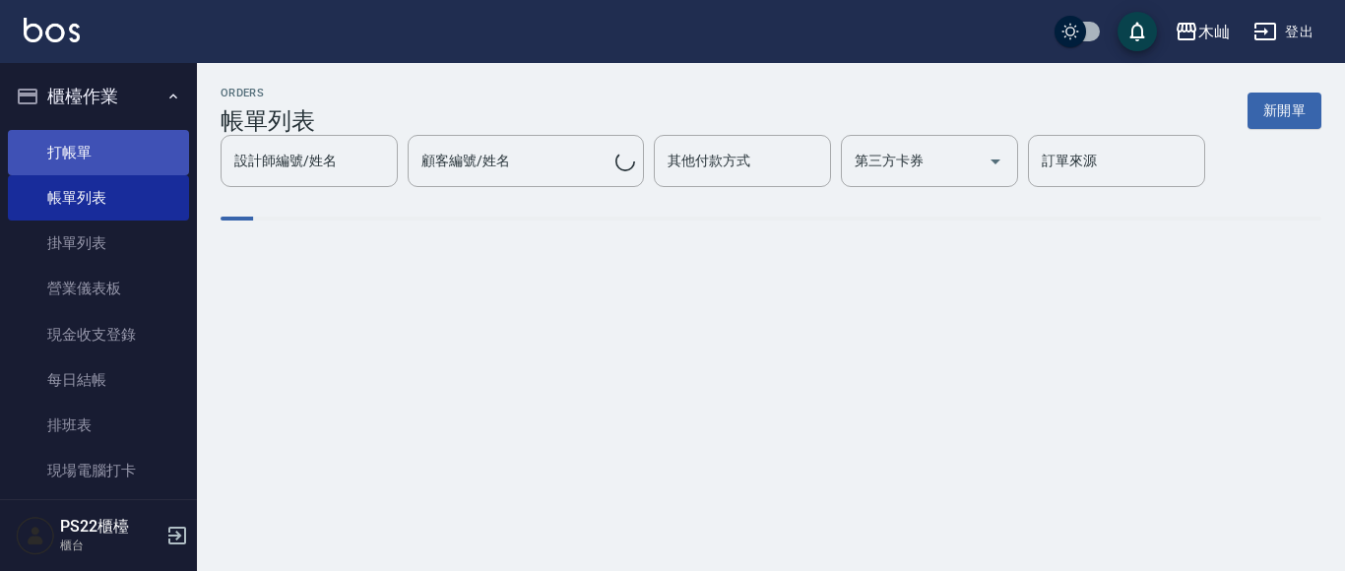
click at [65, 150] on link "打帳單" at bounding box center [98, 152] width 181 height 45
